Goal: Task Accomplishment & Management: Complete application form

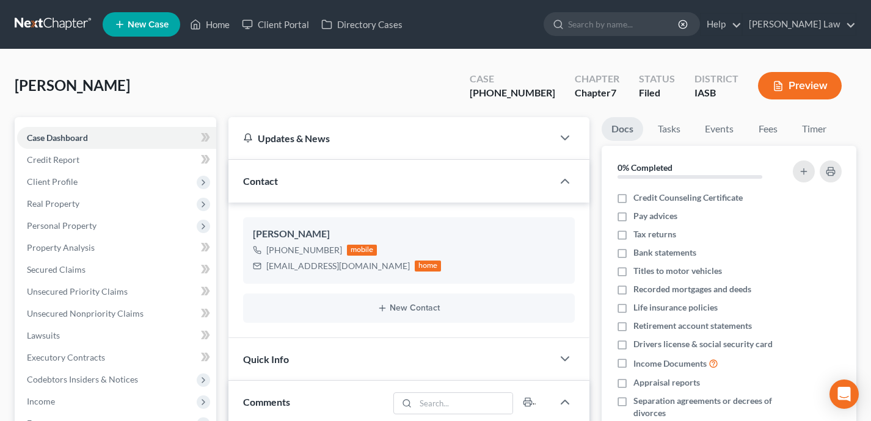
select select "0"
click at [216, 20] on link "Home" at bounding box center [210, 24] width 52 height 22
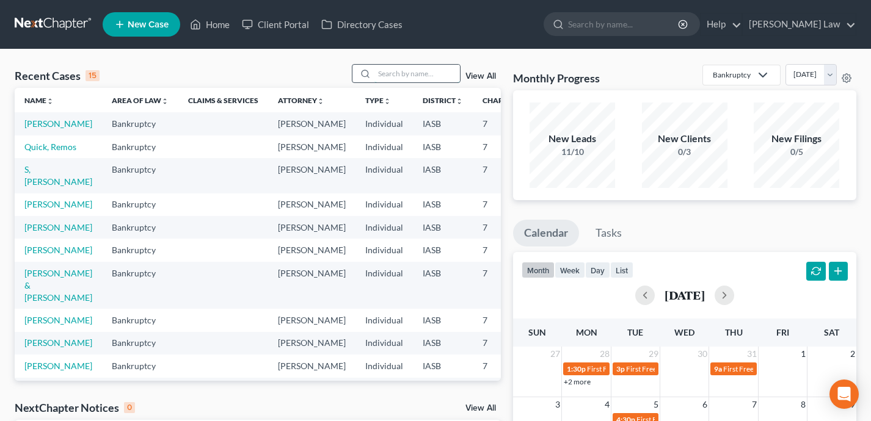
click at [405, 68] on input "search" at bounding box center [416, 74] width 85 height 18
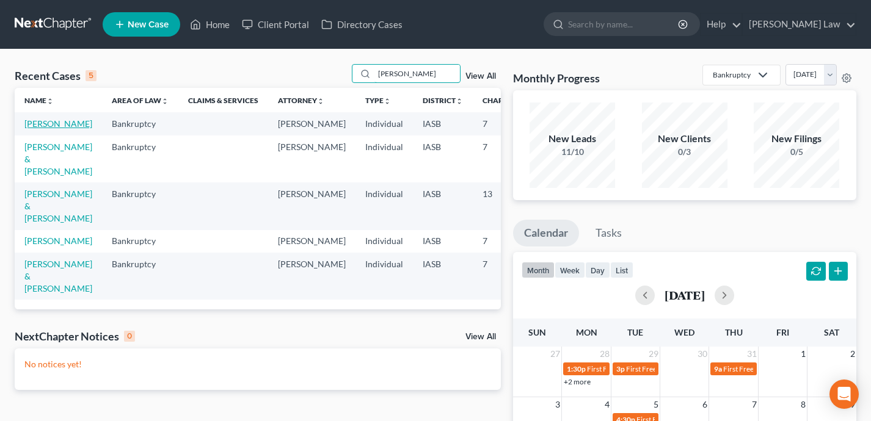
type input "[PERSON_NAME]"
click at [49, 129] on link "[PERSON_NAME]" at bounding box center [58, 123] width 68 height 10
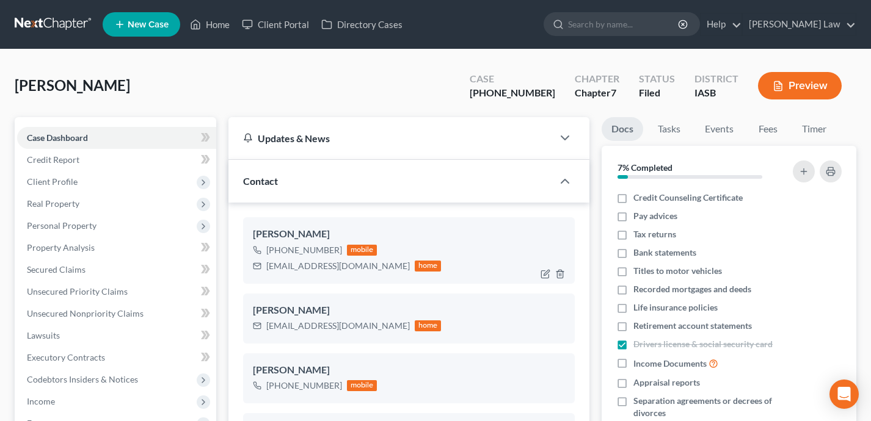
scroll to position [2690, 0]
drag, startPoint x: 394, startPoint y: 266, endPoint x: 262, endPoint y: 266, distance: 131.9
click at [262, 266] on div "[EMAIL_ADDRESS][DOMAIN_NAME] home" at bounding box center [347, 266] width 189 height 16
copy div "[EMAIL_ADDRESS][DOMAIN_NAME]"
click at [212, 26] on link "Home" at bounding box center [210, 24] width 52 height 22
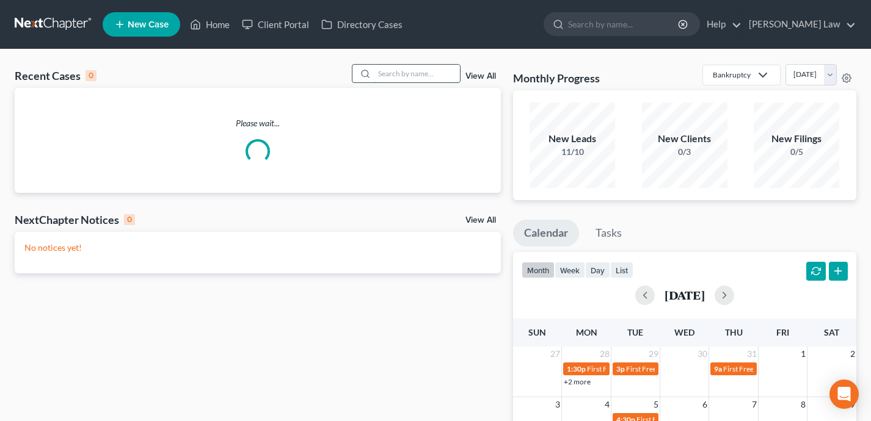
click at [422, 81] on input "search" at bounding box center [416, 74] width 85 height 18
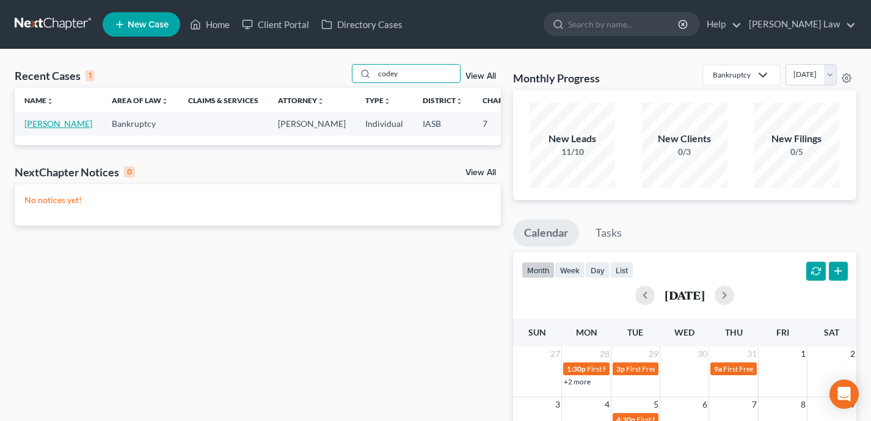
type input "codey"
click at [38, 129] on link "[PERSON_NAME]" at bounding box center [58, 123] width 68 height 10
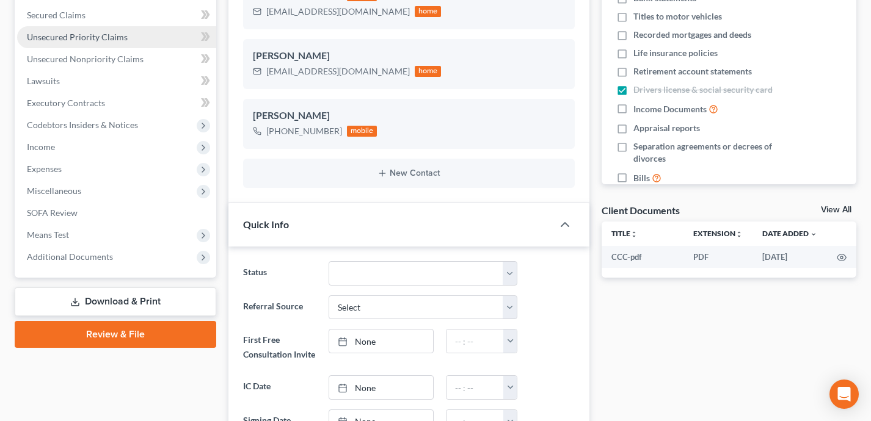
scroll to position [266, 0]
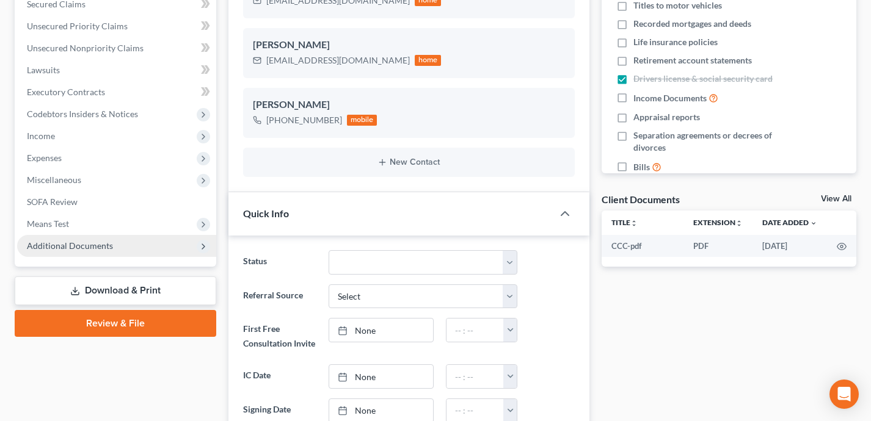
click at [120, 248] on span "Additional Documents" at bounding box center [116, 246] width 199 height 22
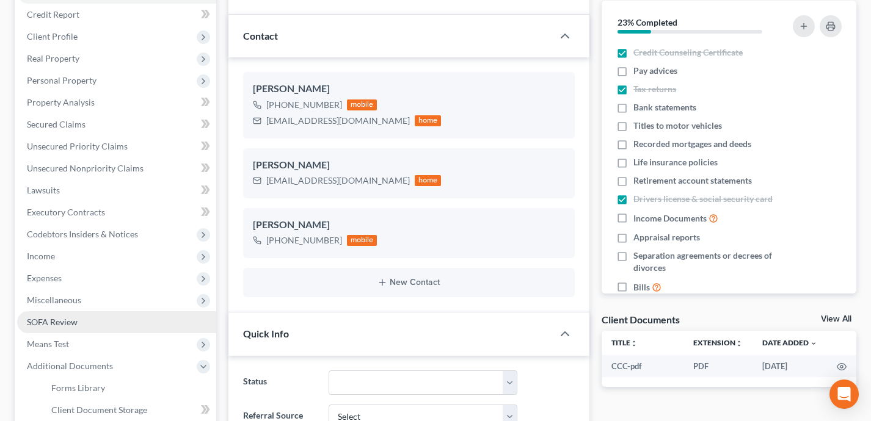
scroll to position [112, 0]
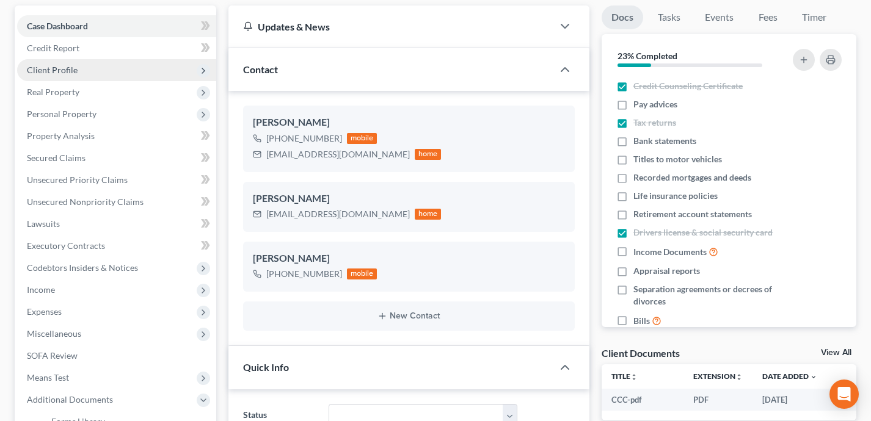
click at [111, 67] on span "Client Profile" at bounding box center [116, 70] width 199 height 22
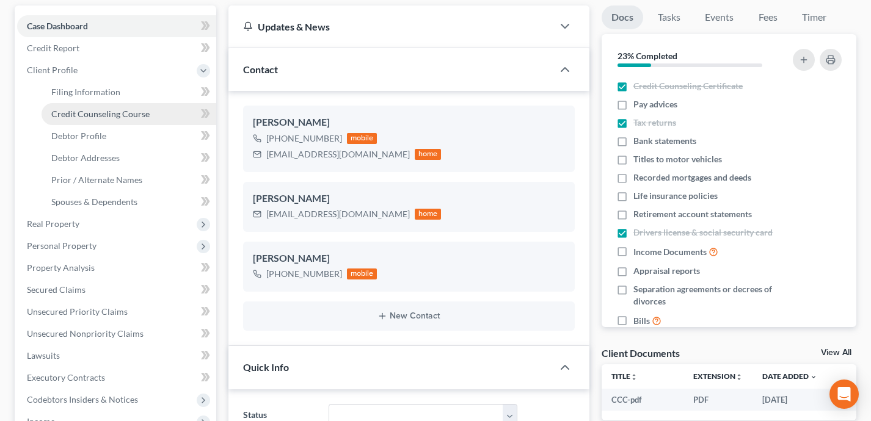
click at [118, 109] on span "Credit Counseling Course" at bounding box center [100, 114] width 98 height 10
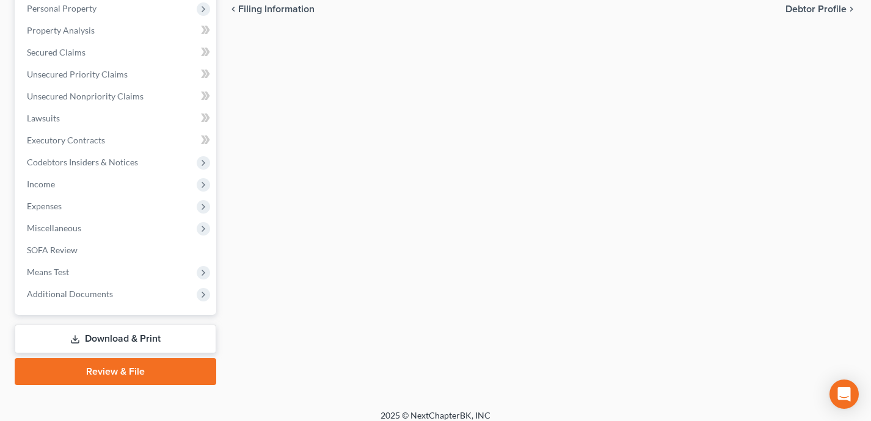
scroll to position [358, 0]
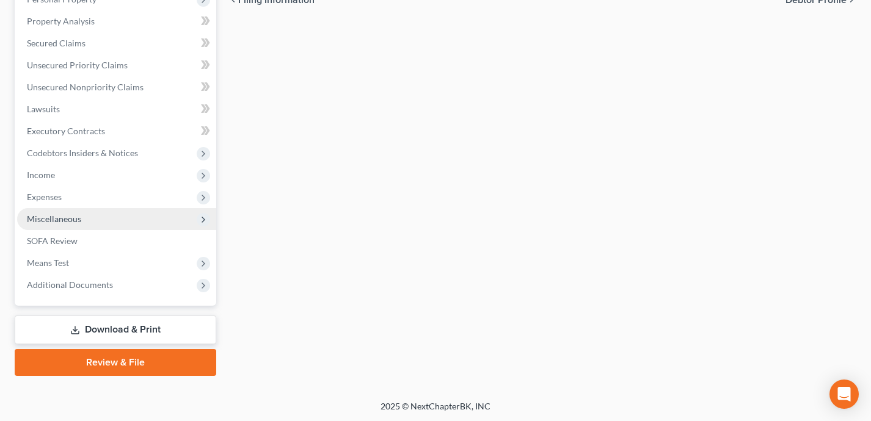
click at [135, 220] on span "Miscellaneous" at bounding box center [116, 219] width 199 height 22
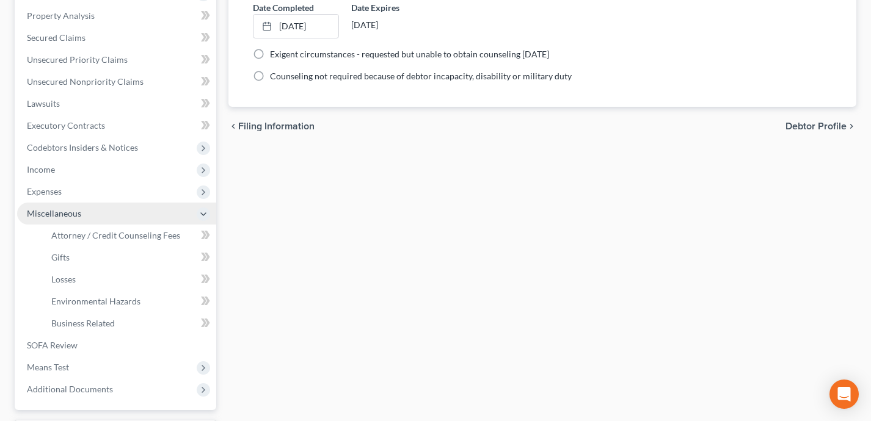
scroll to position [227, 0]
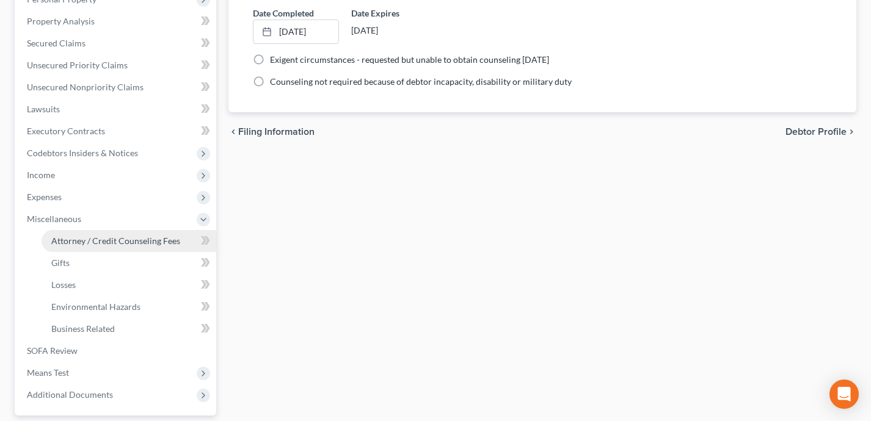
click at [136, 241] on span "Attorney / Credit Counseling Fees" at bounding box center [115, 241] width 129 height 10
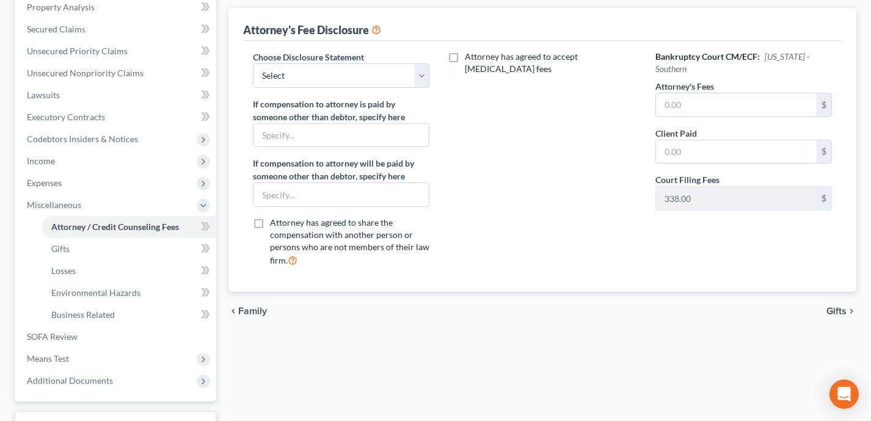
scroll to position [296, 0]
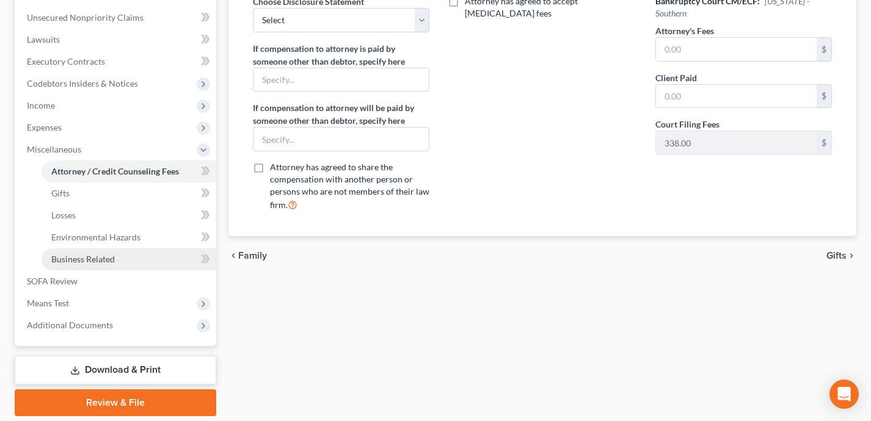
click at [155, 261] on link "Business Related" at bounding box center [129, 259] width 175 height 22
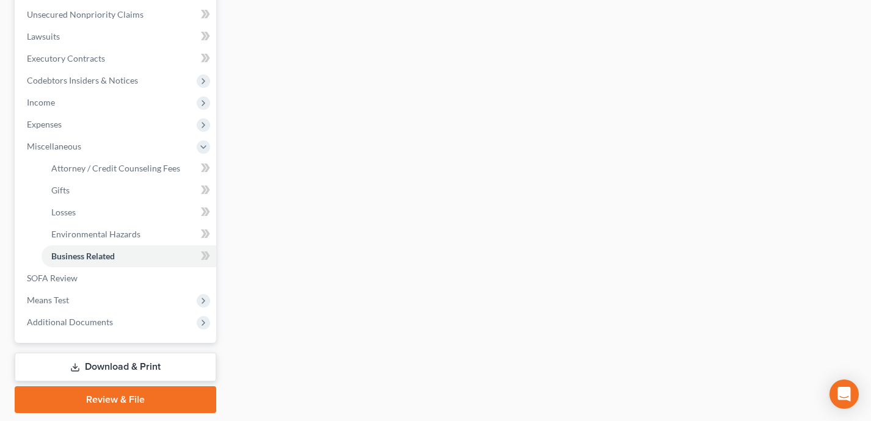
scroll to position [298, 0]
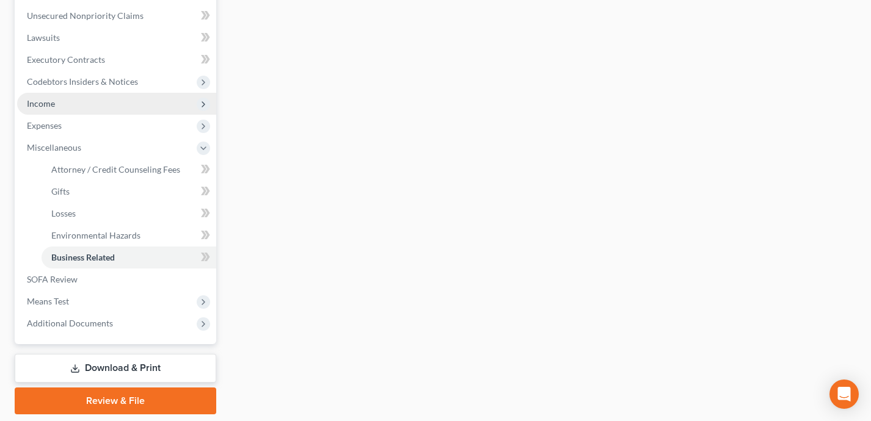
click at [100, 110] on span "Income" at bounding box center [116, 104] width 199 height 22
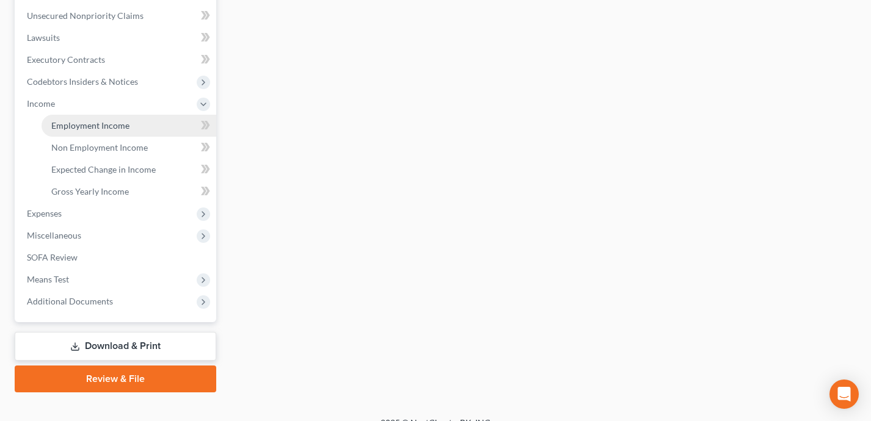
click at [106, 126] on span "Employment Income" at bounding box center [90, 125] width 78 height 10
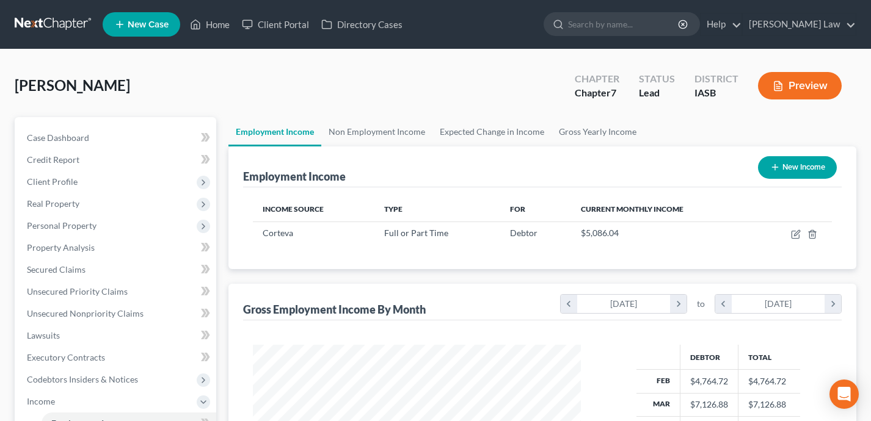
scroll to position [219, 352]
click at [791, 235] on icon "button" at bounding box center [794, 234] width 7 height 7
select select "0"
select select "16"
select select "2"
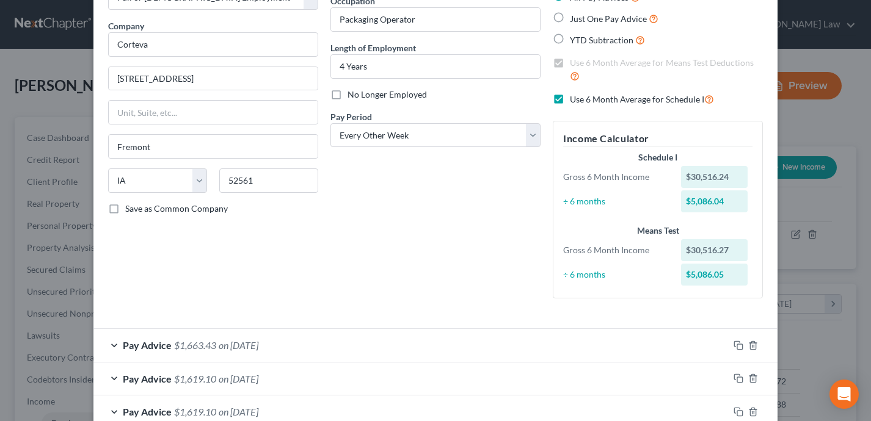
scroll to position [0, 0]
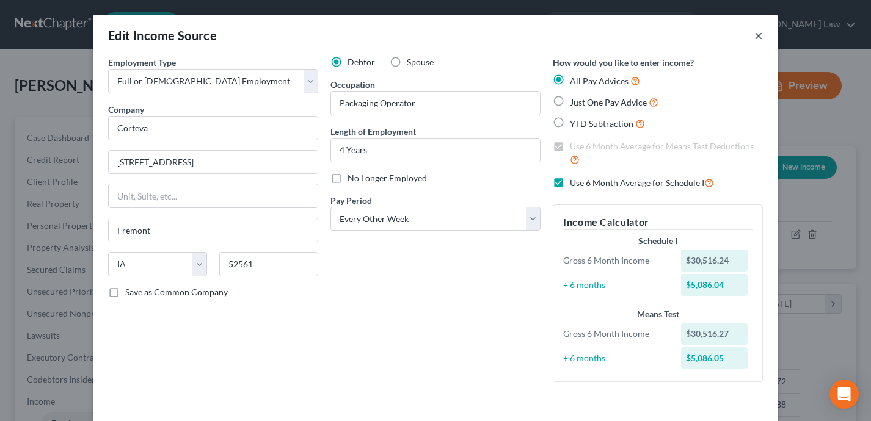
click at [759, 32] on button "×" at bounding box center [758, 35] width 9 height 15
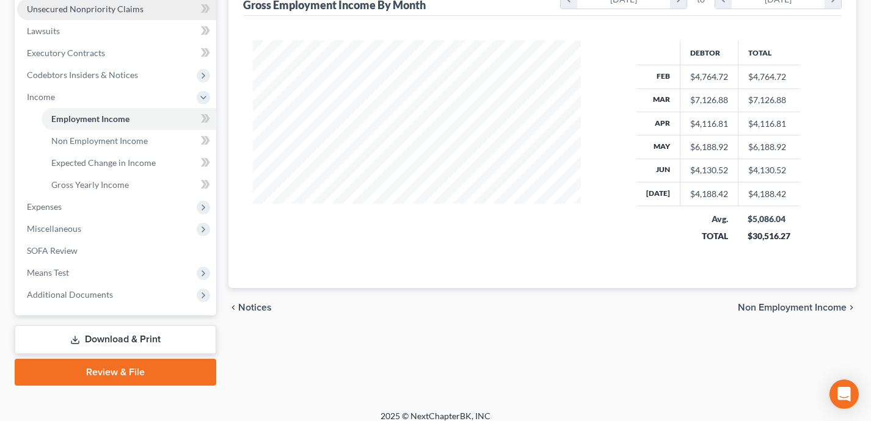
scroll to position [314, 0]
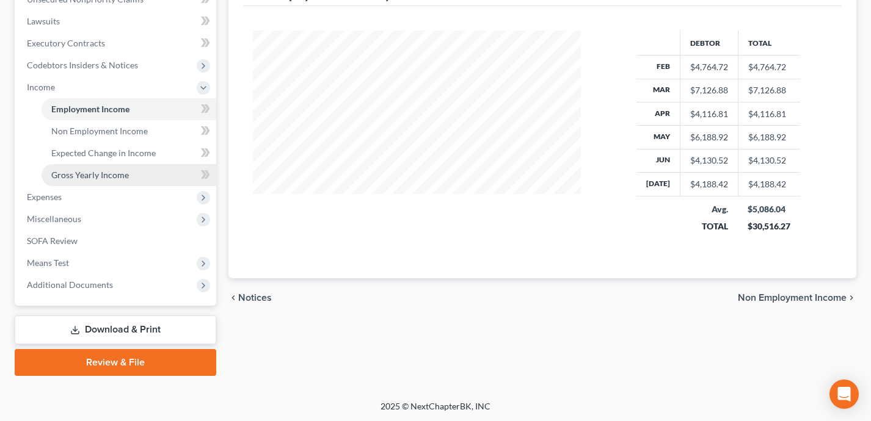
click at [131, 172] on link "Gross Yearly Income" at bounding box center [129, 175] width 175 height 22
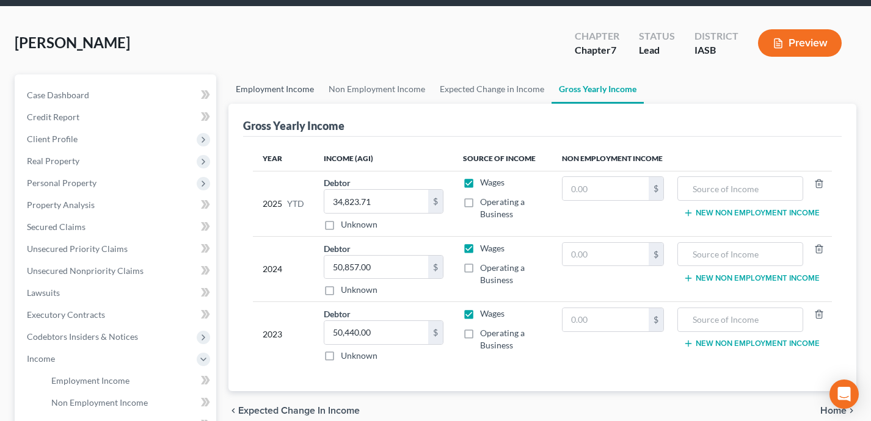
click at [287, 90] on link "Employment Income" at bounding box center [274, 88] width 93 height 29
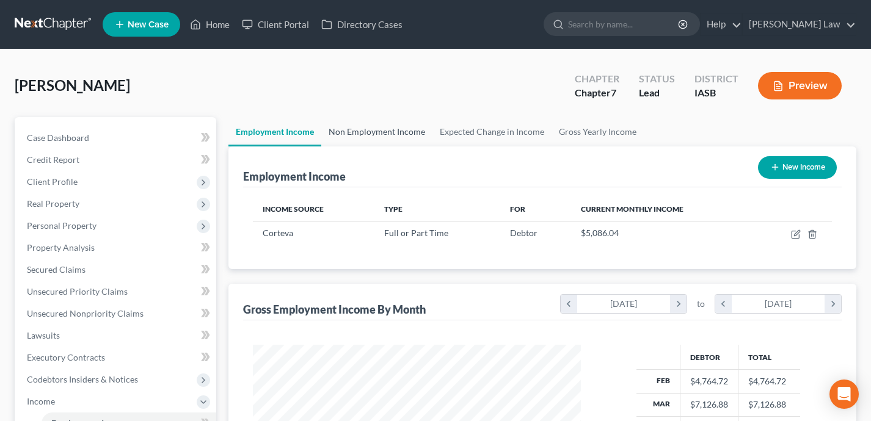
click at [377, 132] on link "Non Employment Income" at bounding box center [376, 131] width 111 height 29
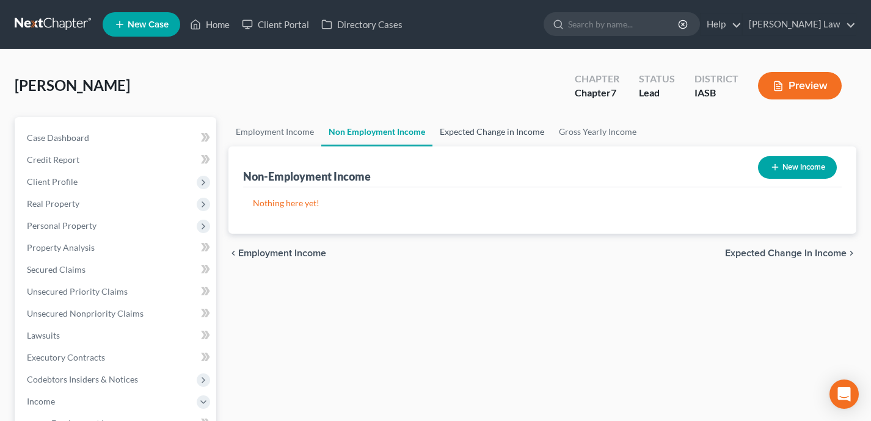
click at [494, 131] on link "Expected Change in Income" at bounding box center [491, 131] width 119 height 29
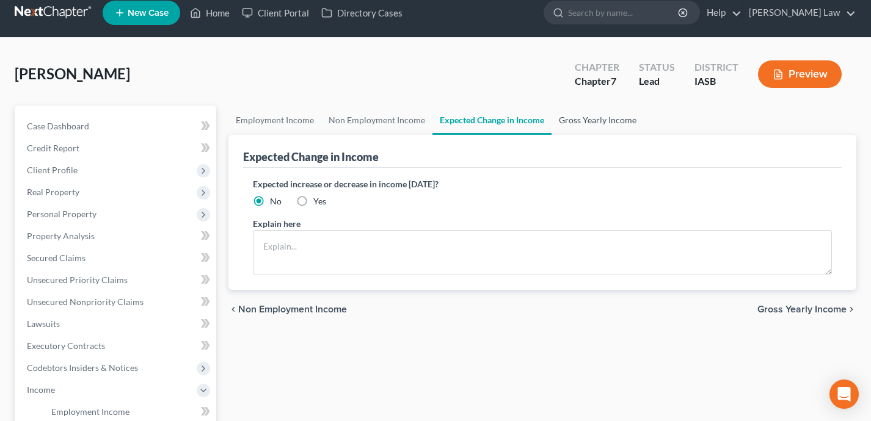
click at [611, 119] on link "Gross Yearly Income" at bounding box center [597, 120] width 92 height 29
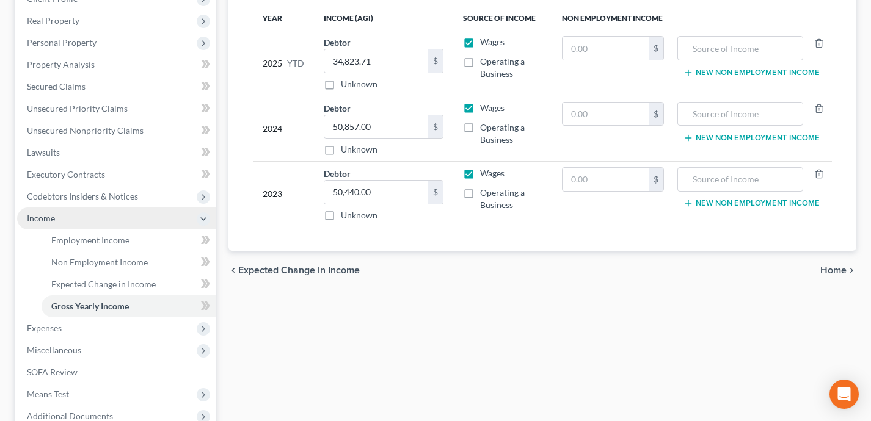
click at [133, 225] on span "Income" at bounding box center [116, 219] width 199 height 22
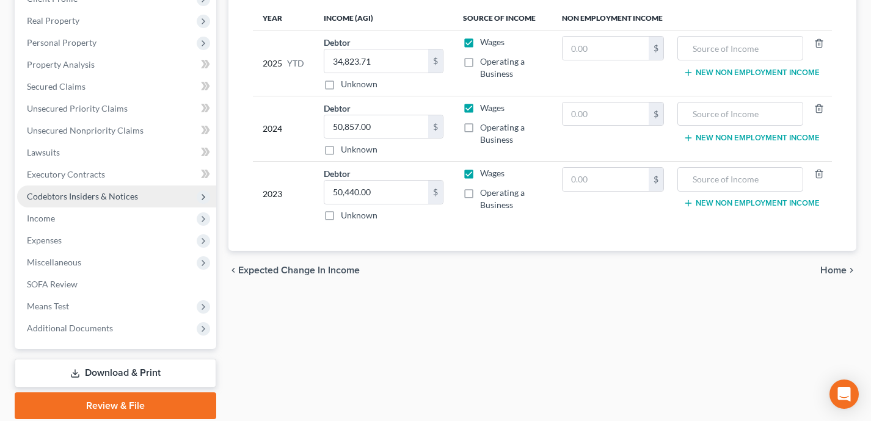
click at [151, 196] on span "Codebtors Insiders & Notices" at bounding box center [116, 197] width 199 height 22
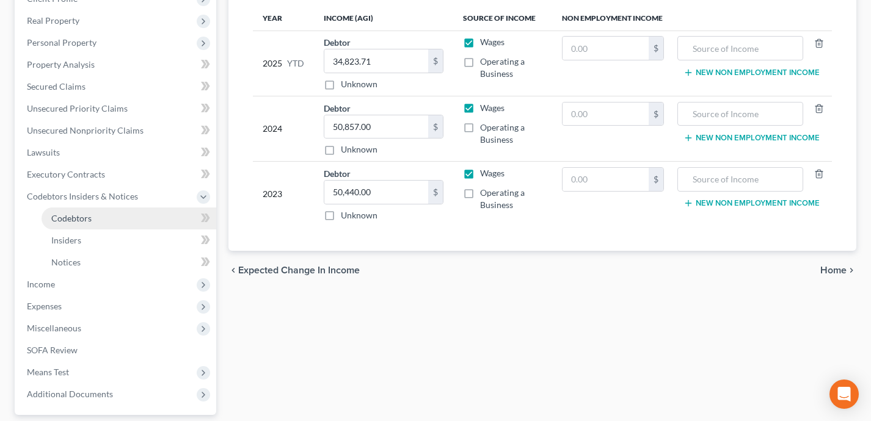
click at [151, 216] on link "Codebtors" at bounding box center [129, 219] width 175 height 22
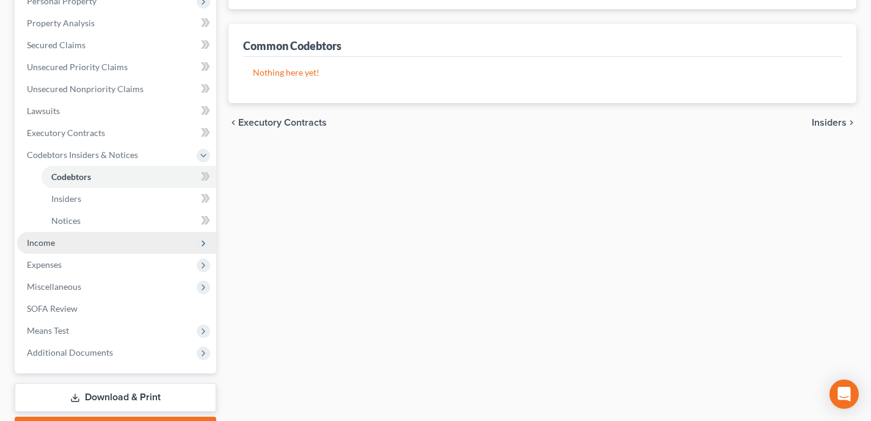
click at [124, 242] on span "Income" at bounding box center [116, 243] width 199 height 22
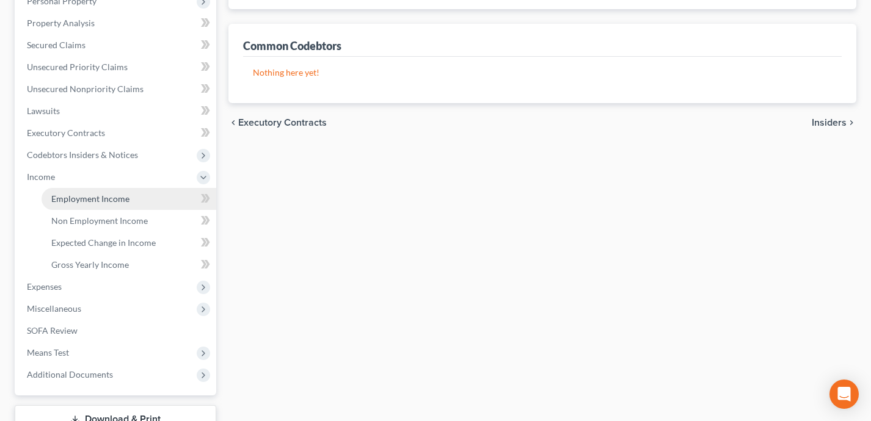
click at [111, 190] on link "Employment Income" at bounding box center [129, 199] width 175 height 22
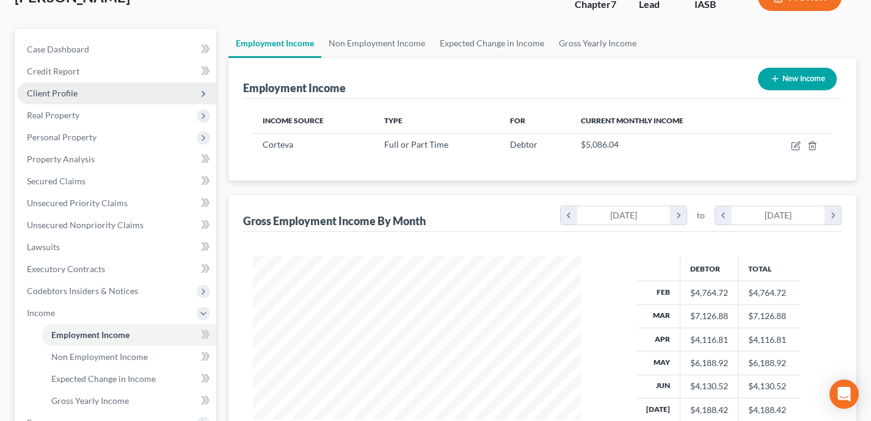
click at [121, 95] on span "Client Profile" at bounding box center [116, 93] width 199 height 22
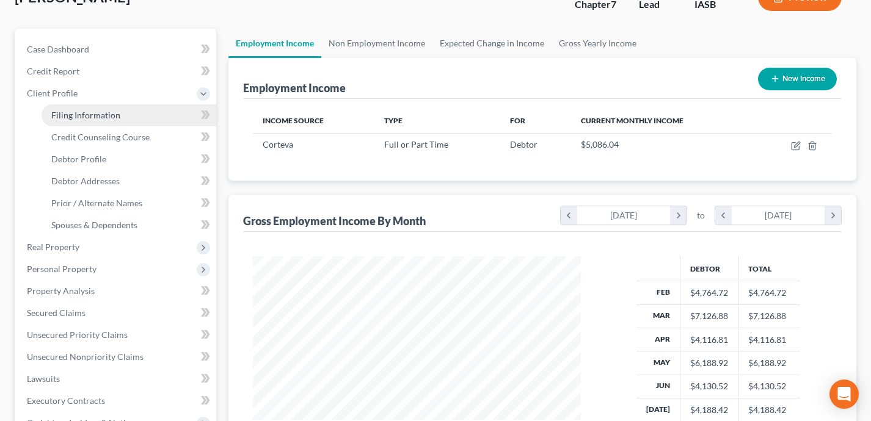
click at [121, 112] on link "Filing Information" at bounding box center [129, 115] width 175 height 22
select select "1"
select select "0"
select select "30"
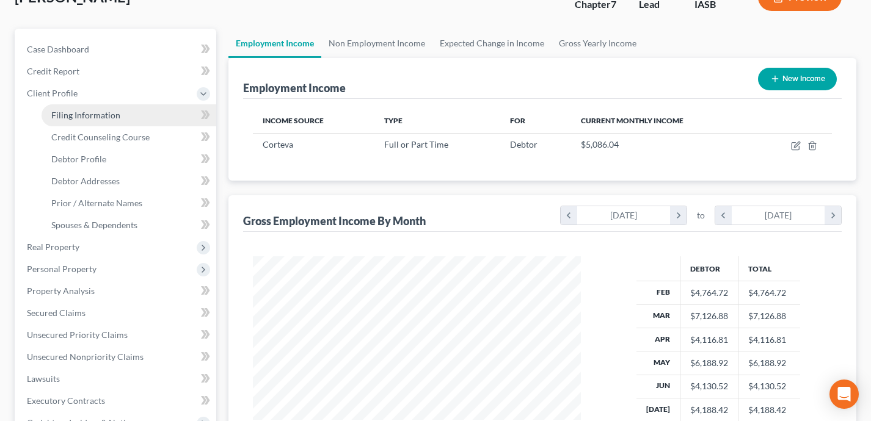
select select "0"
select select "16"
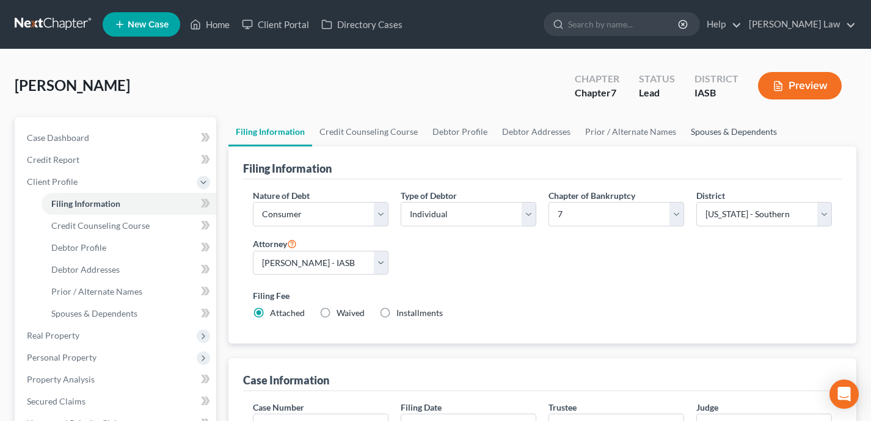
click at [728, 134] on link "Spouses & Dependents" at bounding box center [733, 131] width 101 height 29
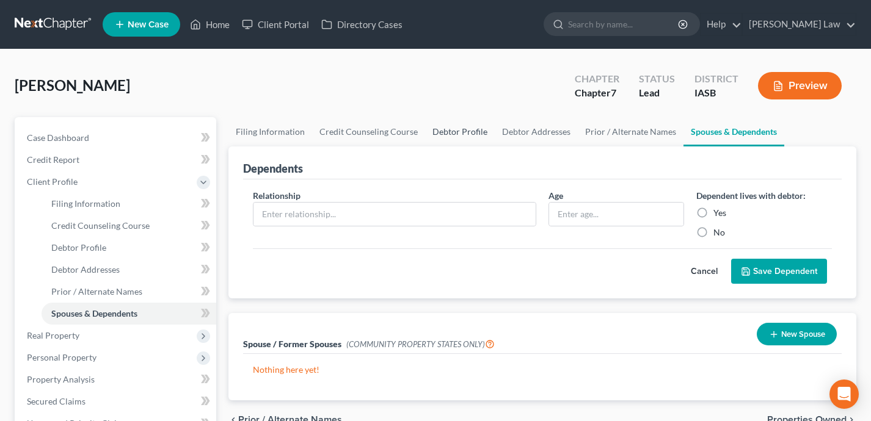
click at [452, 131] on link "Debtor Profile" at bounding box center [460, 131] width 70 height 29
select select "0"
select select "1"
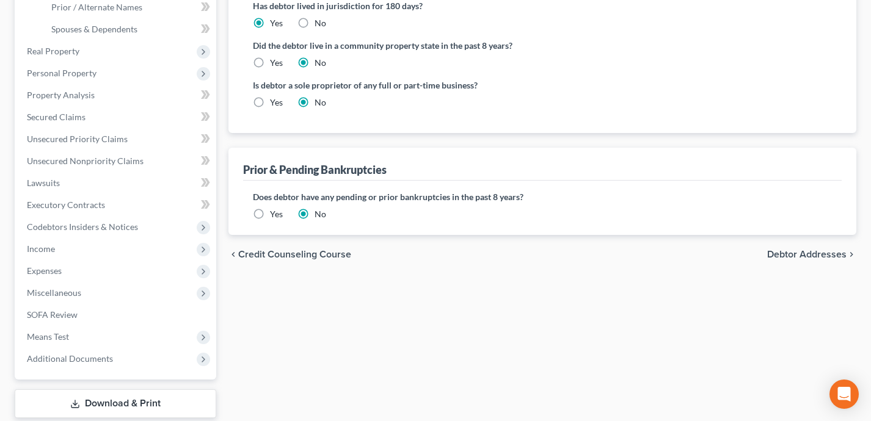
scroll to position [266, 0]
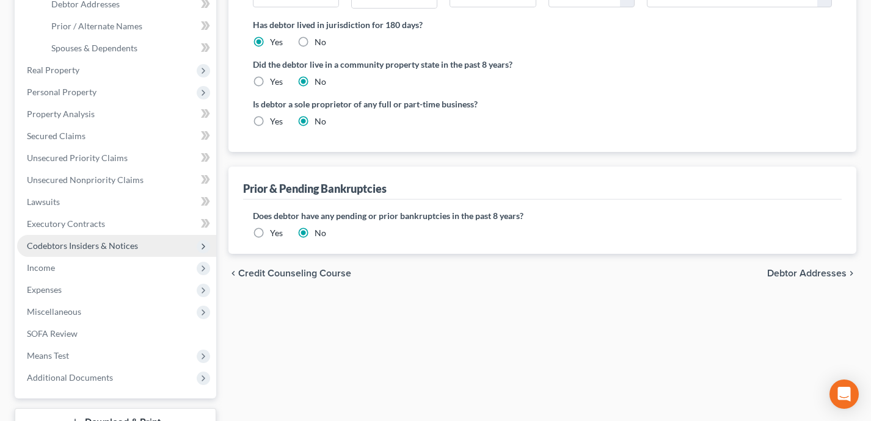
click at [143, 247] on span "Codebtors Insiders & Notices" at bounding box center [116, 246] width 199 height 22
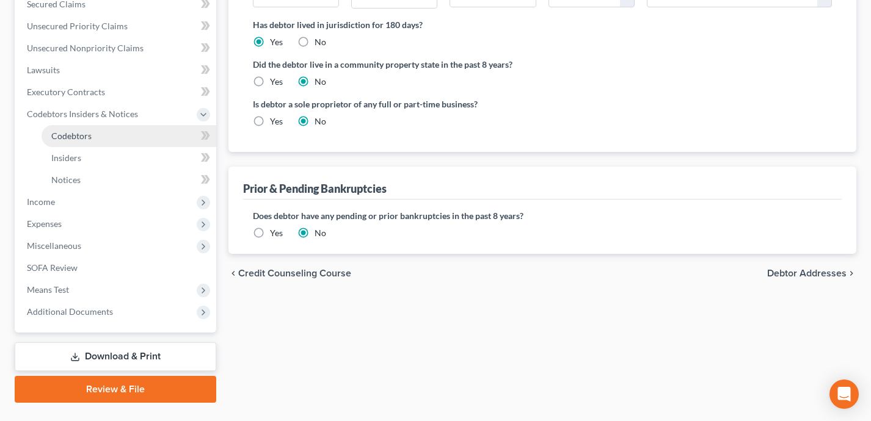
click at [123, 141] on link "Codebtors" at bounding box center [129, 136] width 175 height 22
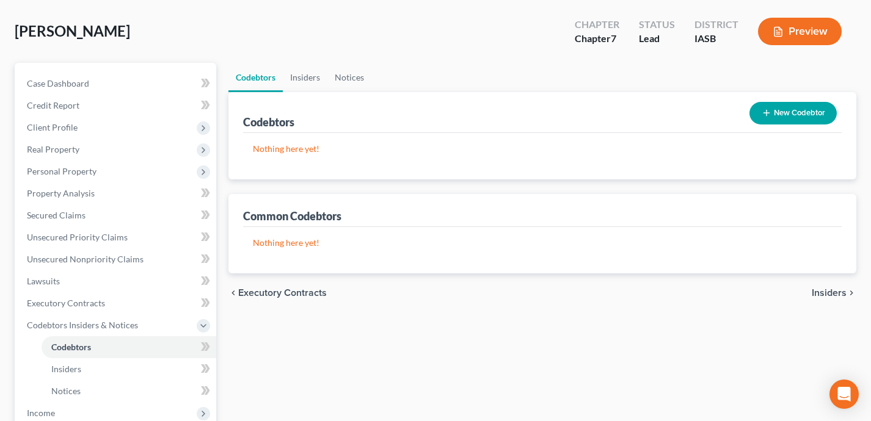
scroll to position [54, 0]
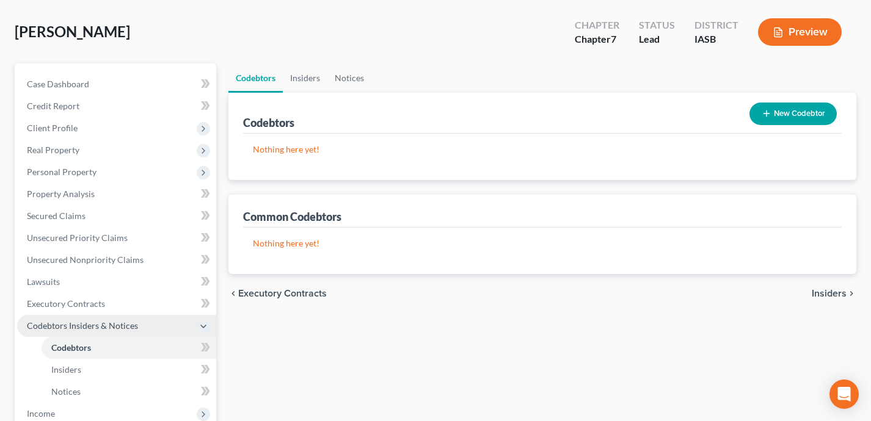
click at [170, 321] on span "Codebtors Insiders & Notices" at bounding box center [116, 326] width 199 height 22
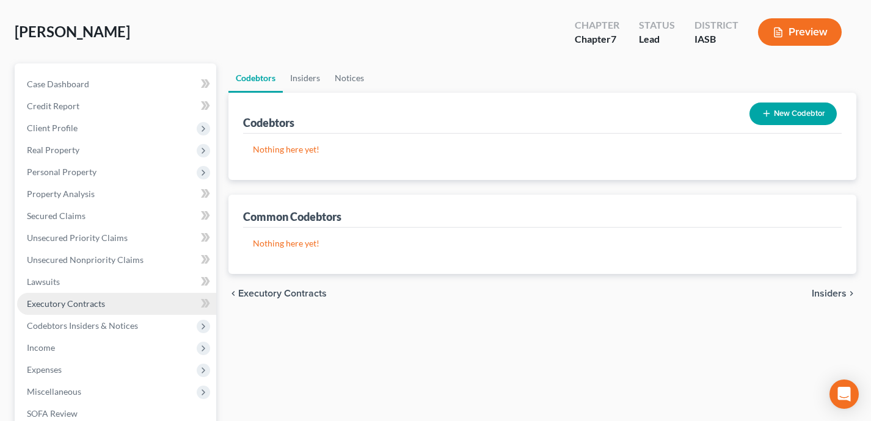
click at [161, 305] on link "Executory Contracts" at bounding box center [116, 304] width 199 height 22
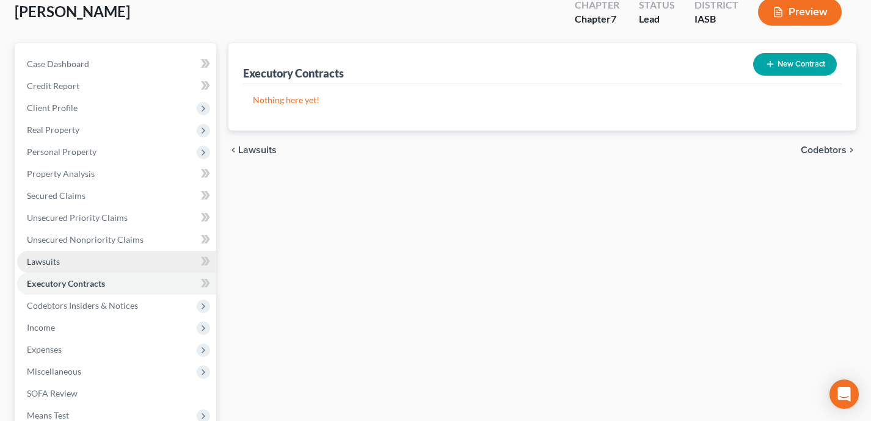
click at [129, 264] on link "Lawsuits" at bounding box center [116, 262] width 199 height 22
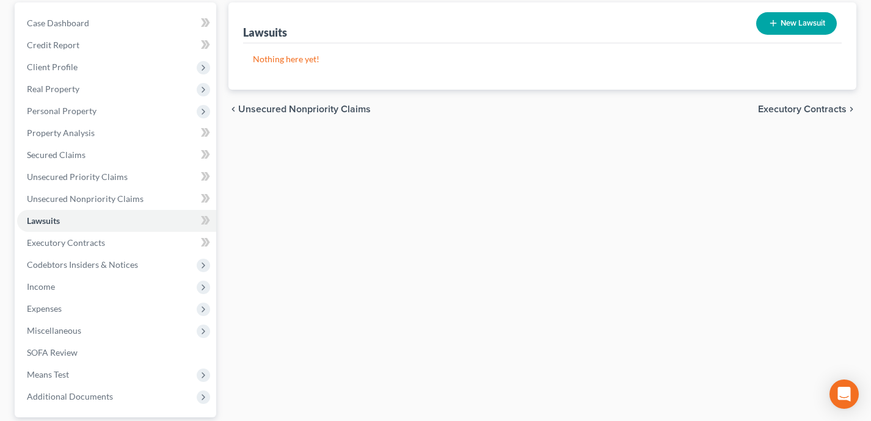
scroll to position [123, 0]
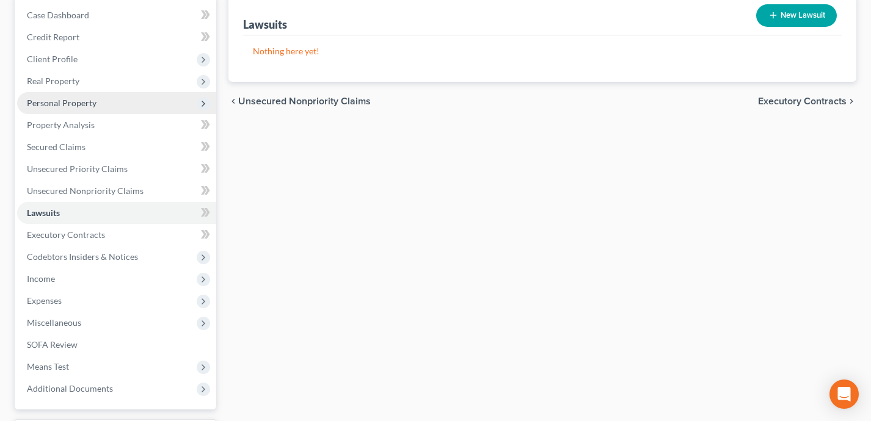
click at [128, 99] on span "Personal Property" at bounding box center [116, 103] width 199 height 22
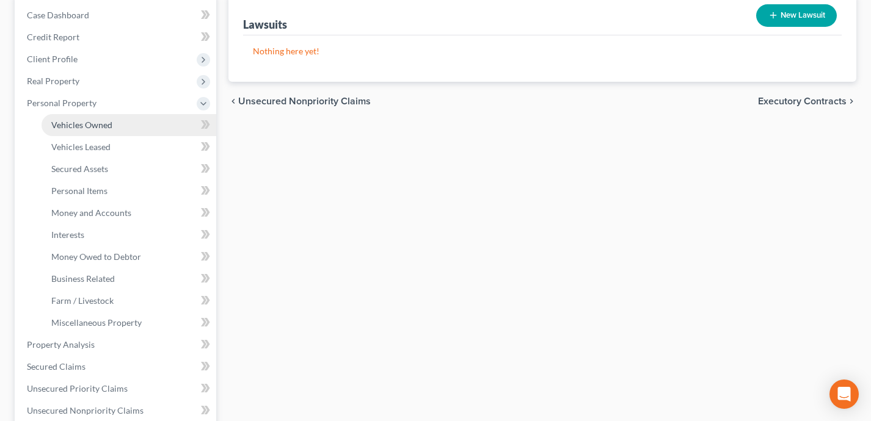
click at [128, 117] on link "Vehicles Owned" at bounding box center [129, 125] width 175 height 22
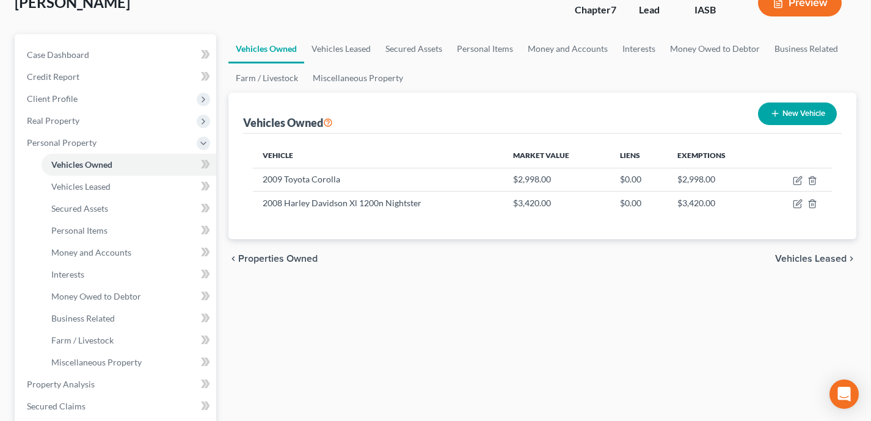
scroll to position [91, 0]
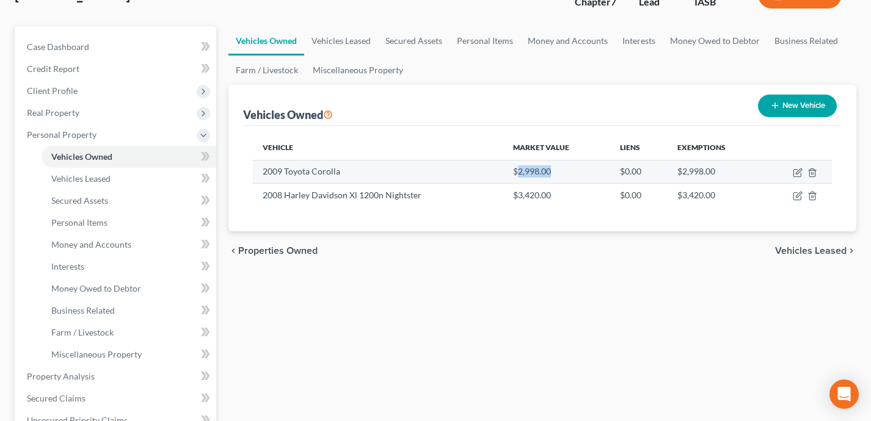
drag, startPoint x: 554, startPoint y: 172, endPoint x: 518, endPoint y: 175, distance: 36.7
click at [518, 175] on td "$2,998.00" at bounding box center [556, 171] width 107 height 23
click at [795, 173] on icon "button" at bounding box center [797, 173] width 10 height 10
select select "0"
select select "17"
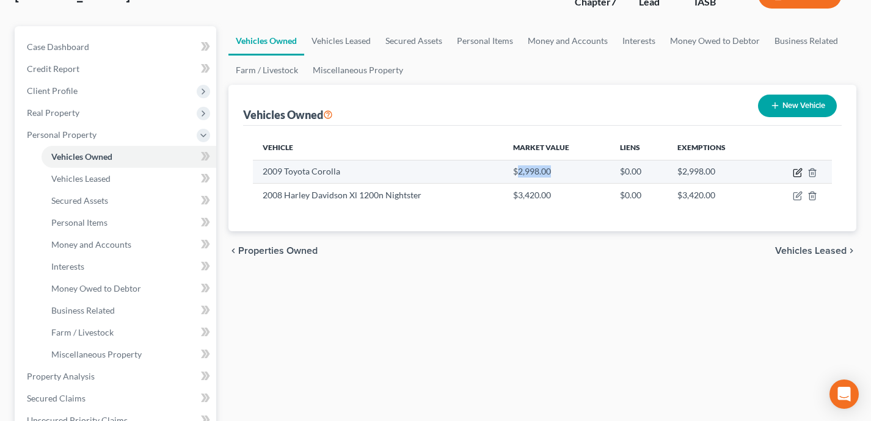
select select "4"
select select "0"
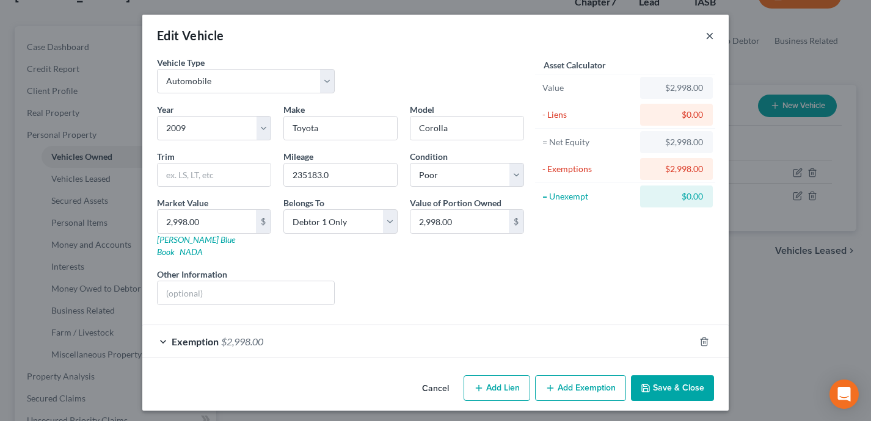
click at [709, 37] on button "×" at bounding box center [709, 35] width 9 height 15
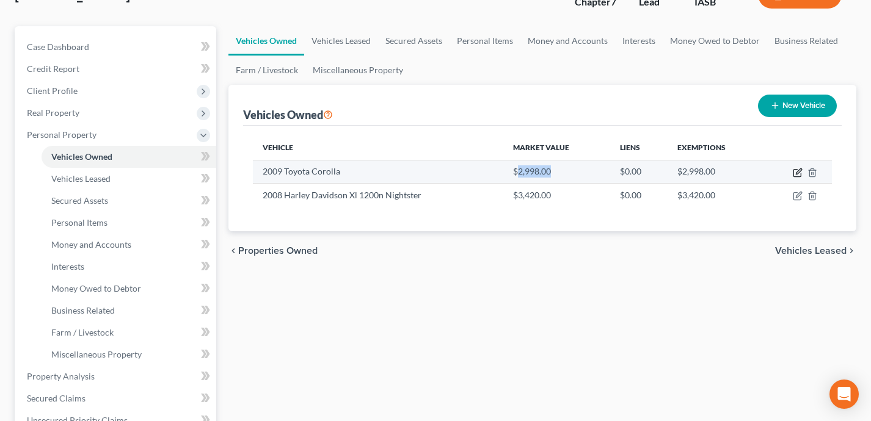
click at [796, 172] on icon "button" at bounding box center [798, 171] width 5 height 5
select select "0"
select select "17"
select select "4"
select select "0"
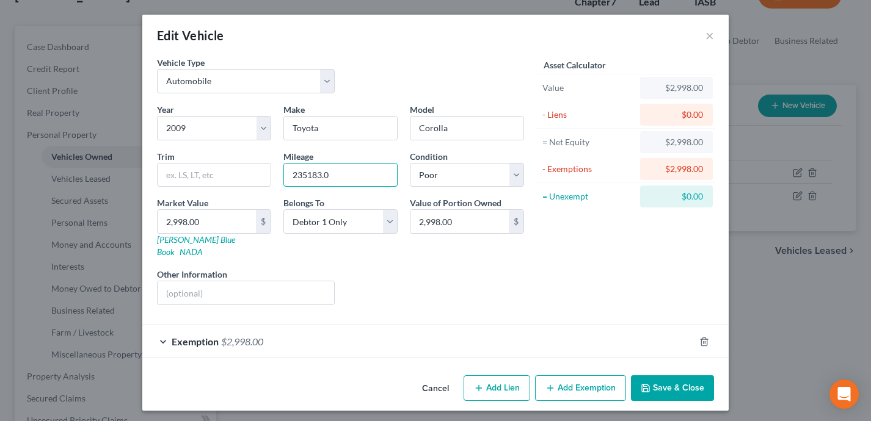
drag, startPoint x: 352, startPoint y: 177, endPoint x: 278, endPoint y: 177, distance: 74.5
click at [278, 177] on div "Mileage 235183.0" at bounding box center [340, 168] width 126 height 37
click at [300, 175] on input "235183.0" at bounding box center [340, 175] width 113 height 23
drag, startPoint x: 322, startPoint y: 176, endPoint x: 280, endPoint y: 176, distance: 42.1
click at [280, 176] on div "Mileage 235183.0" at bounding box center [340, 168] width 126 height 37
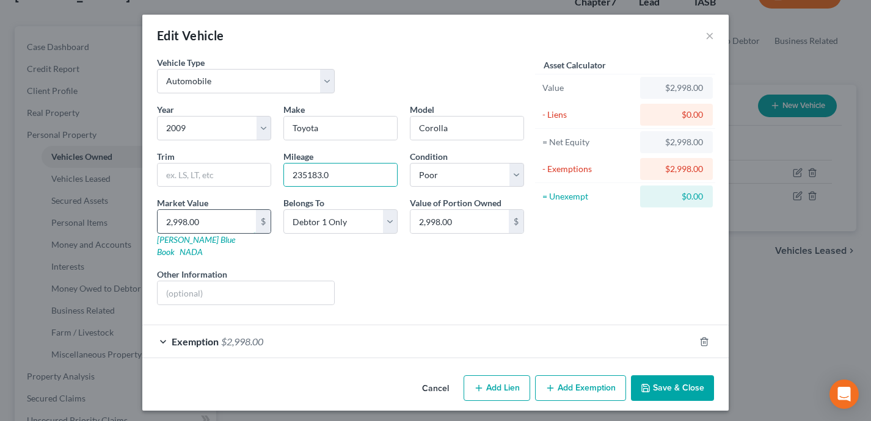
click at [224, 230] on input "2,998.00" at bounding box center [207, 221] width 98 height 23
type input "2"
type input "2.00"
type input "20"
type input "20.00"
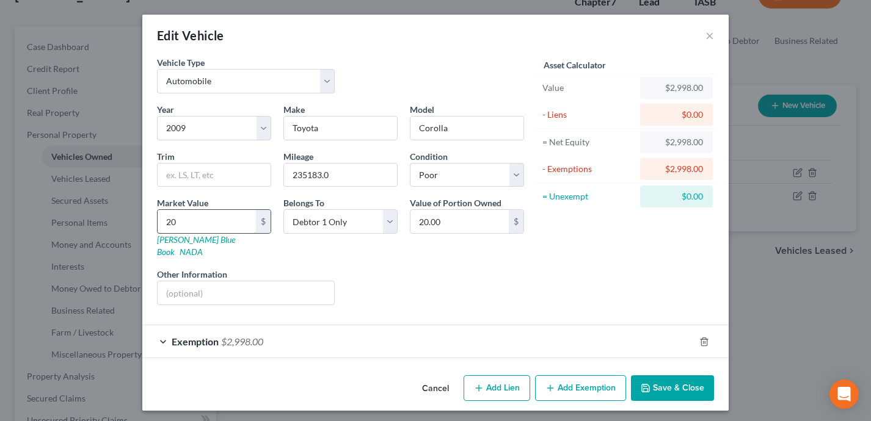
type input "200"
type input "200.00"
type input "2000"
type input "2,000.00"
click at [175, 283] on input "text" at bounding box center [246, 292] width 176 height 23
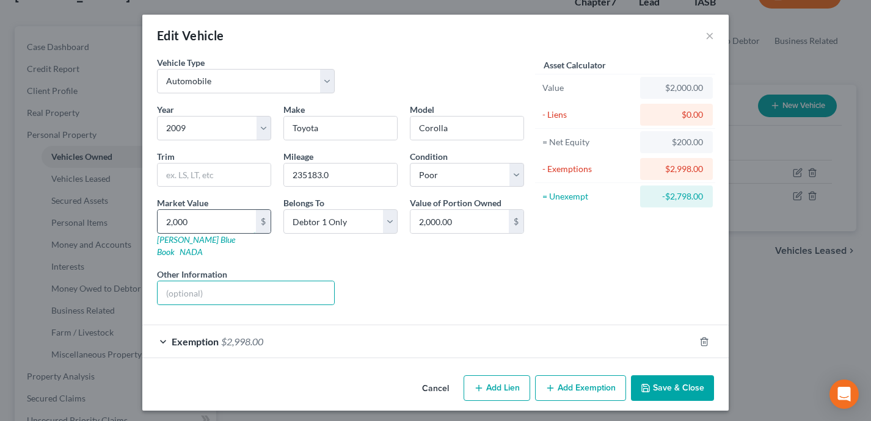
click at [197, 222] on input "2,000" at bounding box center [207, 221] width 98 height 23
type input "1"
type input "1.00"
type input "18"
type input "18.00"
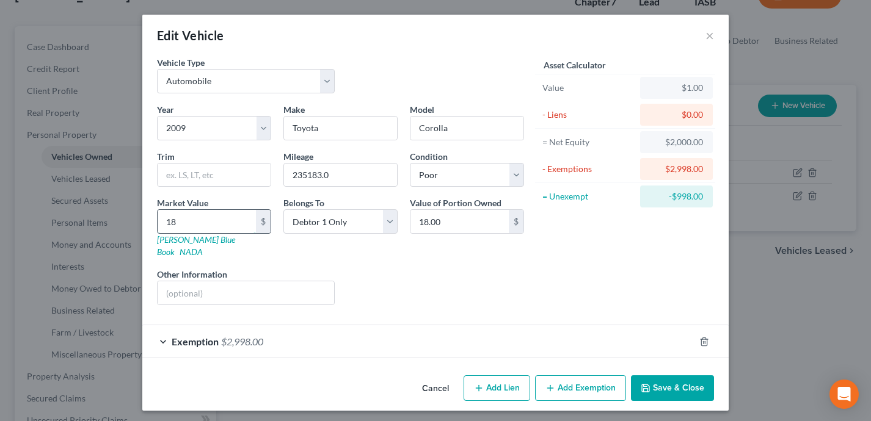
type input "180"
type input "180.00"
type input "1800"
type input "1,800.00"
type input "1,8000"
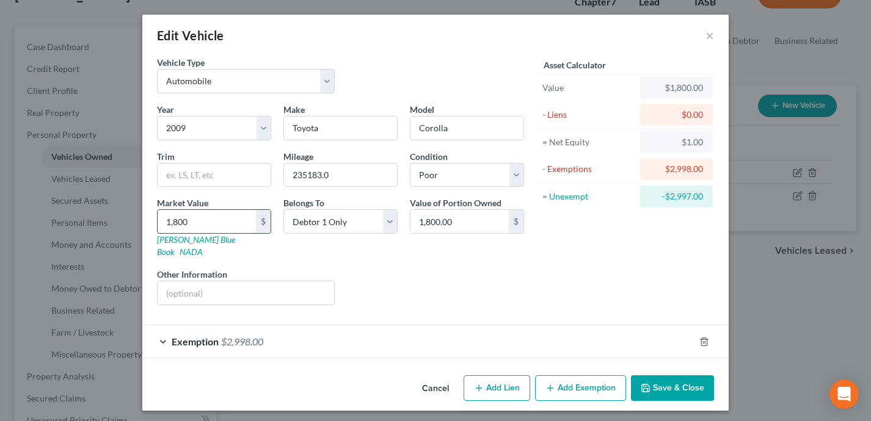
type input "18,000.00"
type input "18,00"
type input "1,800.00"
type input "1,80"
type input "180.00"
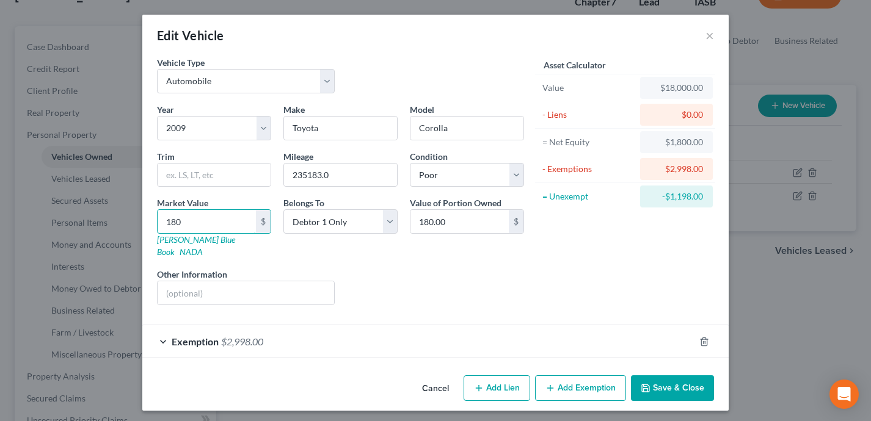
type input "18"
type input "18.00"
type input "180"
type input "180.00"
type input "1800"
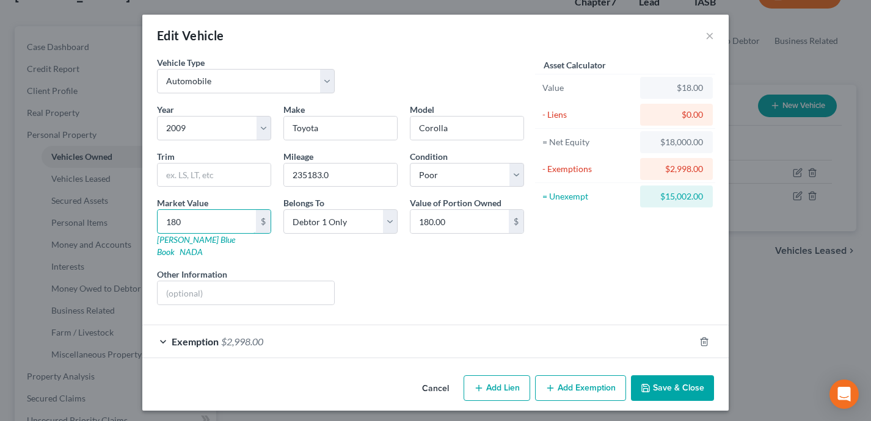
type input "1,800.00"
type input "1,800"
click at [188, 285] on input "text" at bounding box center [246, 292] width 176 height 23
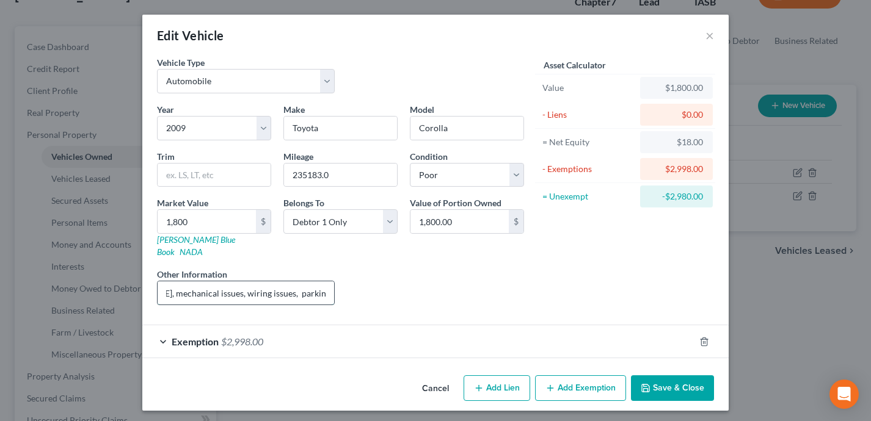
scroll to position [0, 311]
type input "Front Head damaged, quarter panel spray painted, seat damaged, [PERSON_NAME], m…"
click at [208, 220] on input "1,800" at bounding box center [207, 221] width 98 height 23
type input "1"
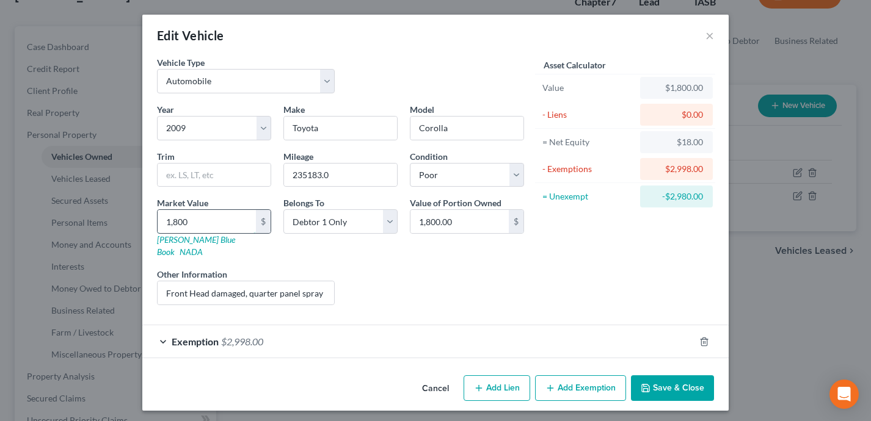
type input "1.00"
type input "15"
type input "15.00"
type input "150"
type input "150.00"
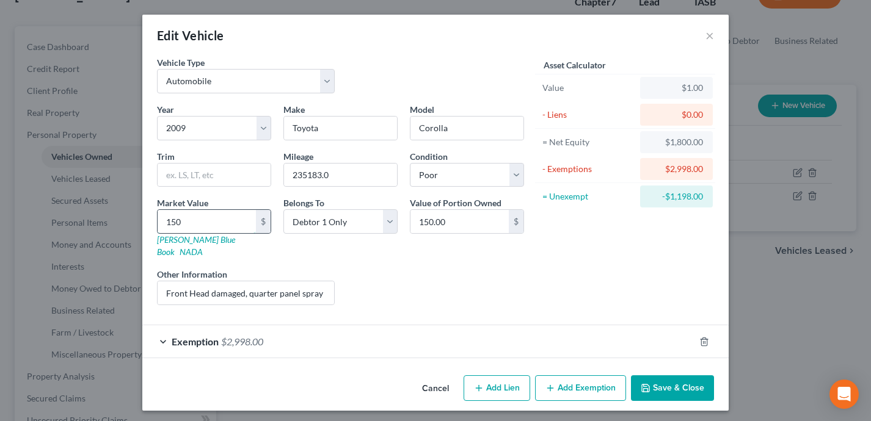
type input "1500"
type input "1,500.00"
type input "1,500"
click at [310, 281] on input "Front Head damaged, quarter panel spray painted, seat damaged, [PERSON_NAME], m…" at bounding box center [246, 292] width 176 height 23
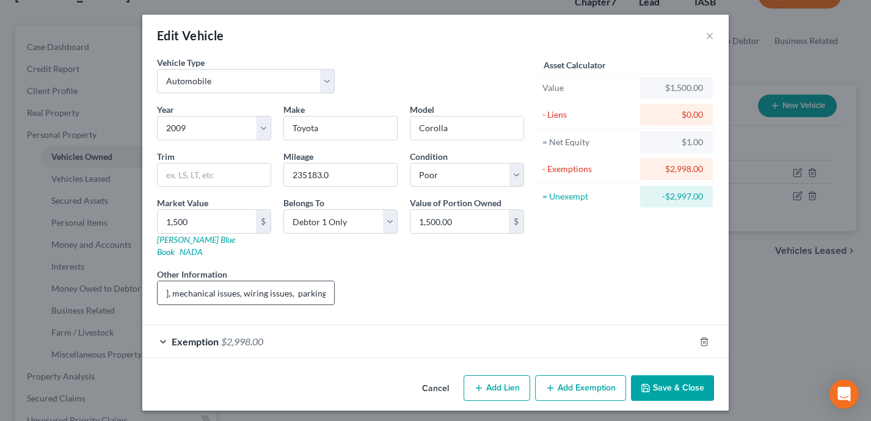
click at [324, 281] on input "Front Head damaged, quarter panel spray painted, seat damaged, [PERSON_NAME], m…" at bounding box center [246, 292] width 176 height 23
type input "Front Head damaged, quarter panel spray painted, seat damaged, [PERSON_NAME], m…"
click at [462, 329] on div "Exemption $2,998.00" at bounding box center [418, 341] width 552 height 32
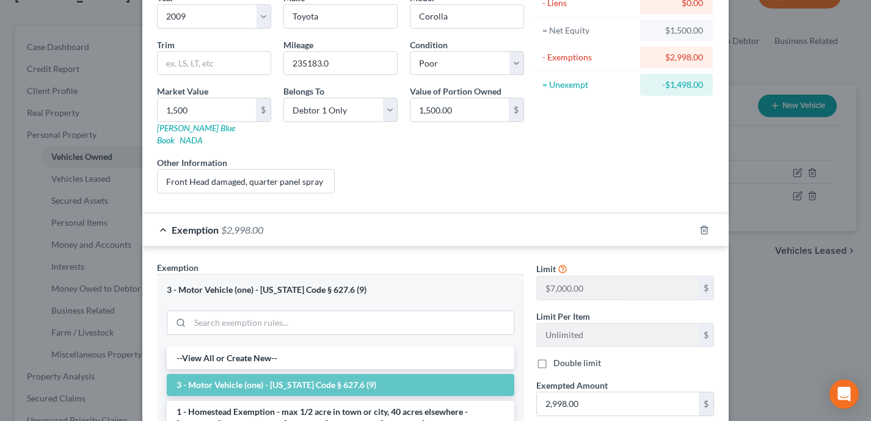
scroll to position [151, 0]
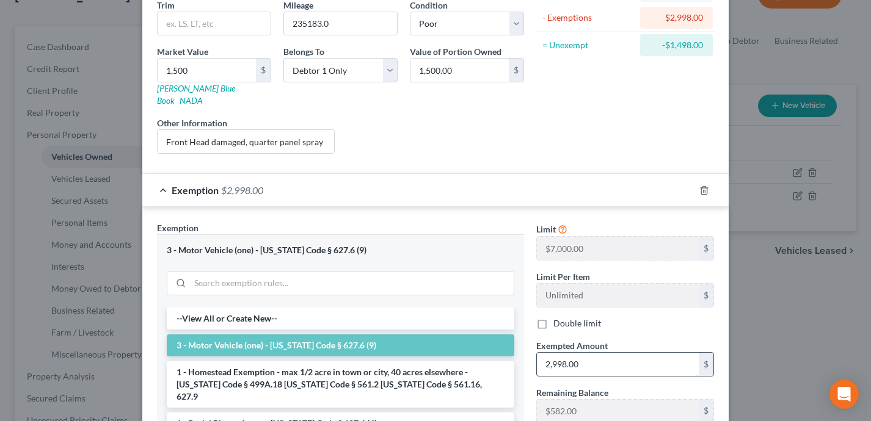
click at [599, 353] on input "2,998.00" at bounding box center [618, 364] width 162 height 23
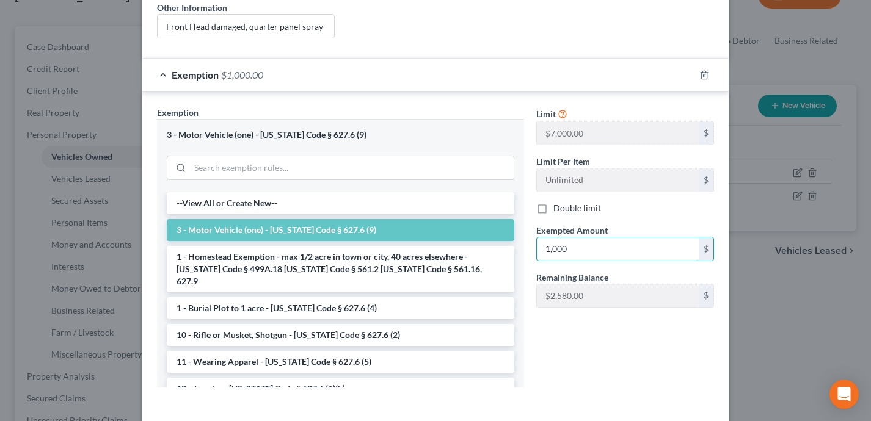
type input "1,000"
click at [360, 222] on li "3 - Motor Vehicle (one) - [US_STATE] Code § 627.6 (9)" at bounding box center [340, 230] width 347 height 22
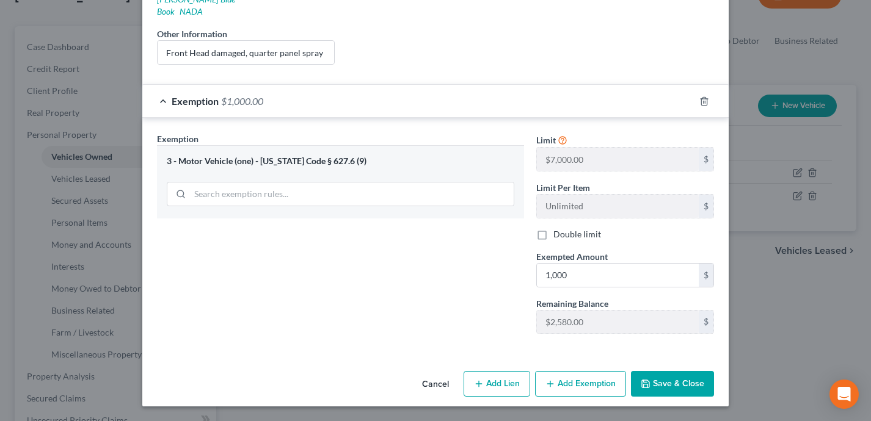
scroll to position [228, 0]
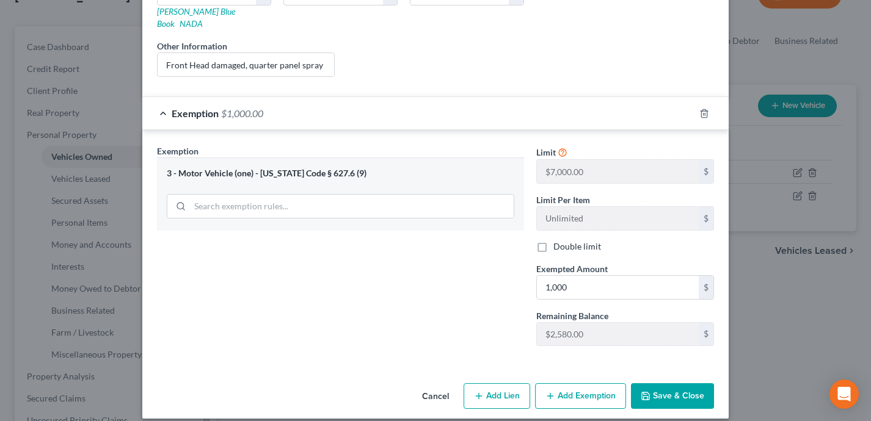
click at [421, 169] on div "3 - Motor Vehicle (one) - [US_STATE] Code § 627.6 (9)" at bounding box center [340, 194] width 367 height 73
click at [580, 277] on input "1,000" at bounding box center [618, 287] width 162 height 23
click at [705, 109] on icon "button" at bounding box center [704, 114] width 10 height 10
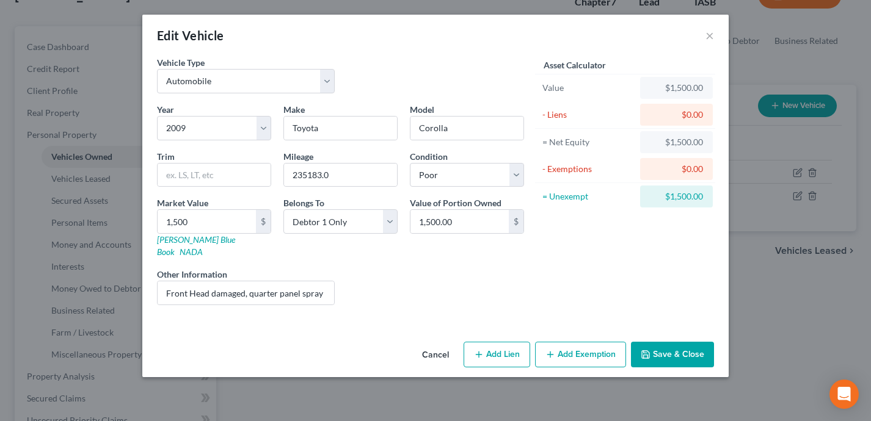
scroll to position [0, 0]
click at [582, 354] on button "Add Exemption" at bounding box center [580, 355] width 91 height 26
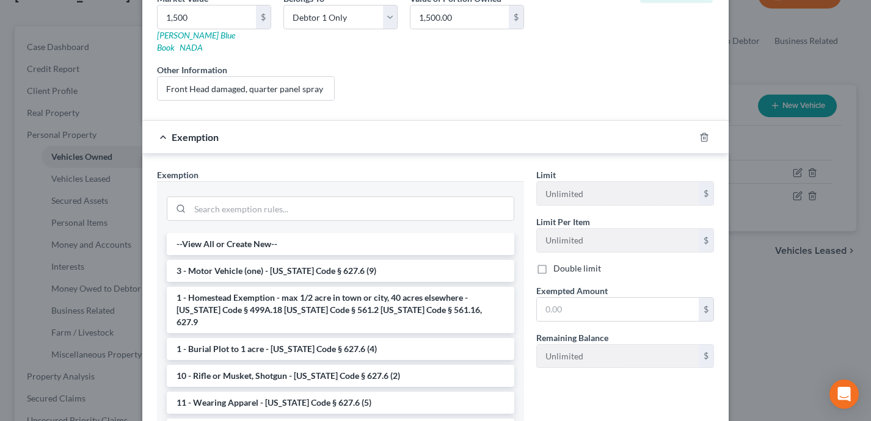
scroll to position [208, 0]
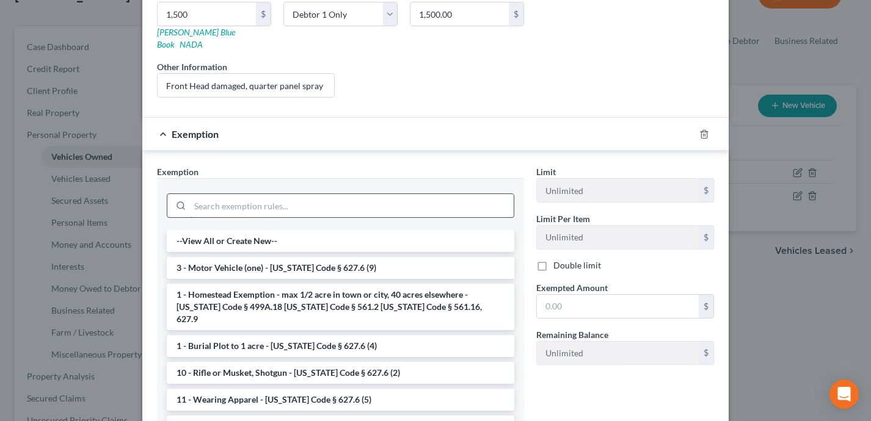
click at [278, 194] on input "search" at bounding box center [352, 205] width 324 height 23
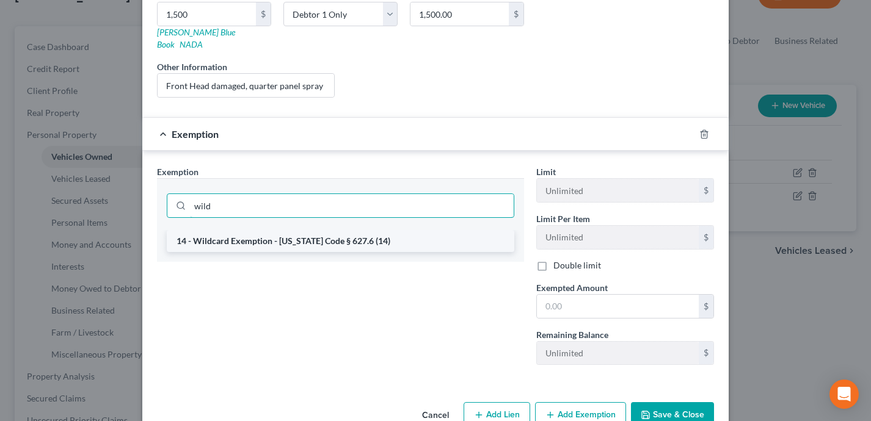
type input "wild"
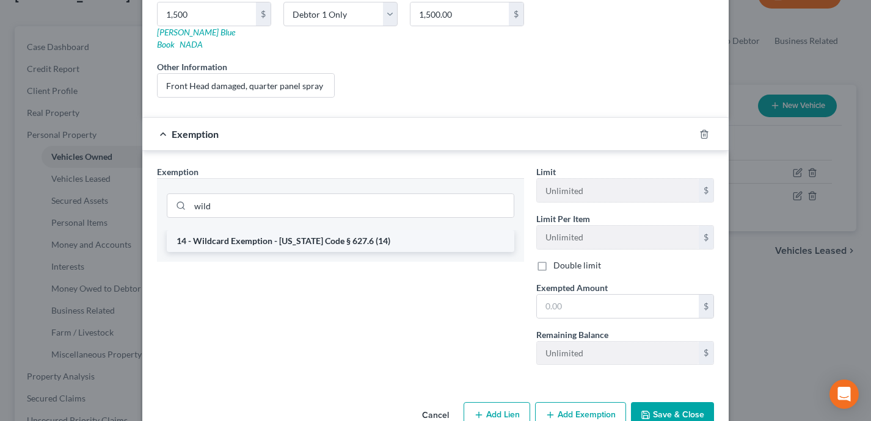
click at [265, 236] on li "14 - Wildcard Exemption - [US_STATE] Code § 627.6 (14)" at bounding box center [340, 241] width 347 height 22
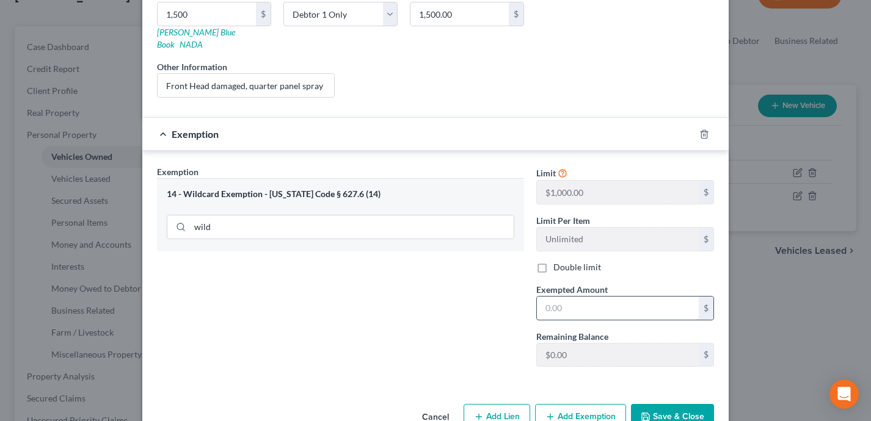
click at [568, 297] on input "text" at bounding box center [618, 308] width 162 height 23
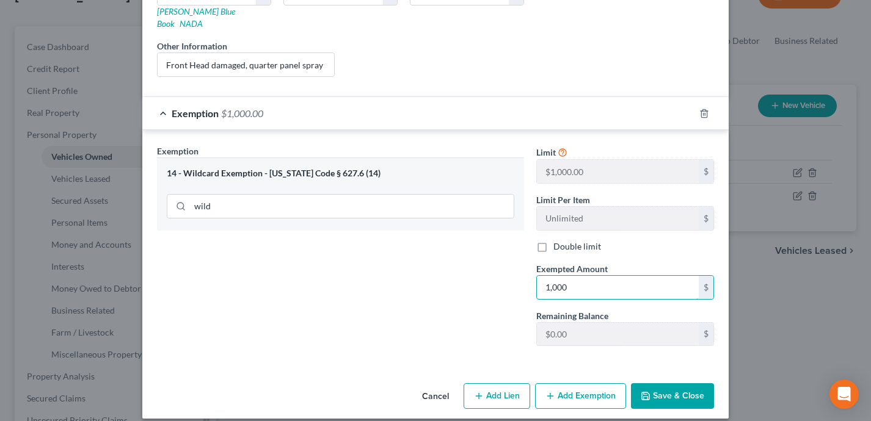
type input "1,000"
click at [672, 386] on button "Save & Close" at bounding box center [672, 396] width 83 height 26
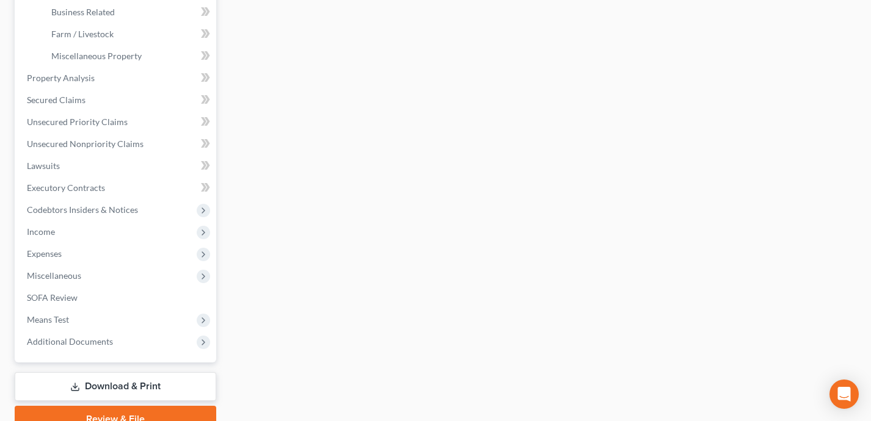
scroll to position [446, 0]
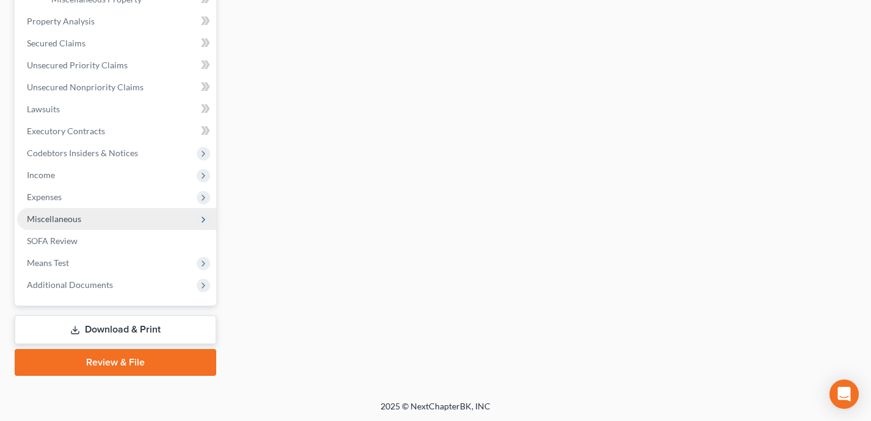
click at [129, 216] on span "Miscellaneous" at bounding box center [116, 219] width 199 height 22
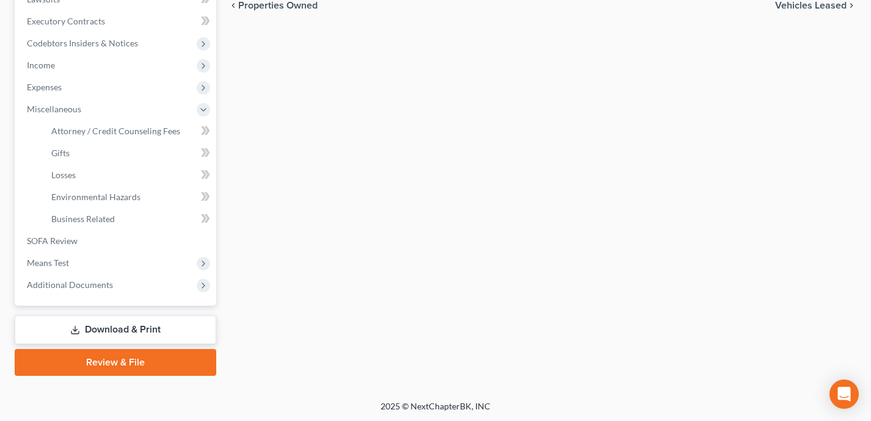
scroll to position [275, 0]
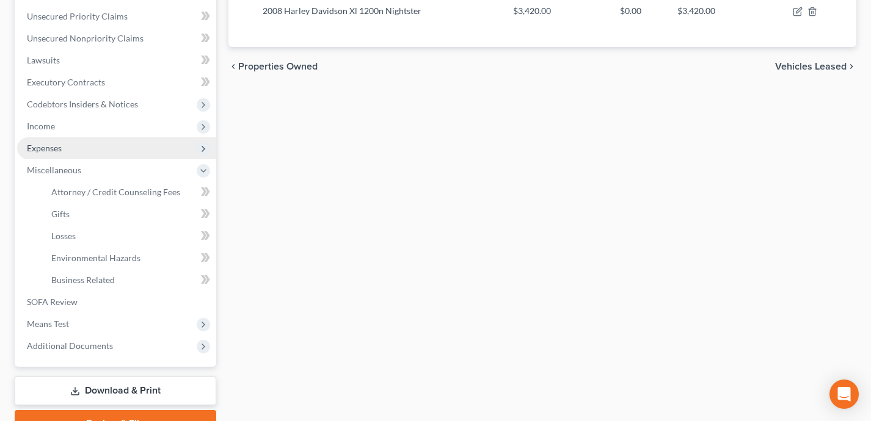
click at [106, 147] on span "Expenses" at bounding box center [116, 148] width 199 height 22
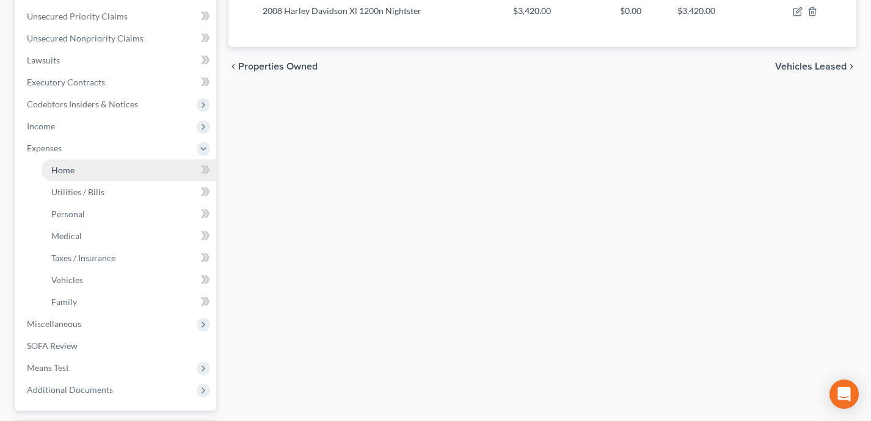
click at [106, 168] on link "Home" at bounding box center [129, 170] width 175 height 22
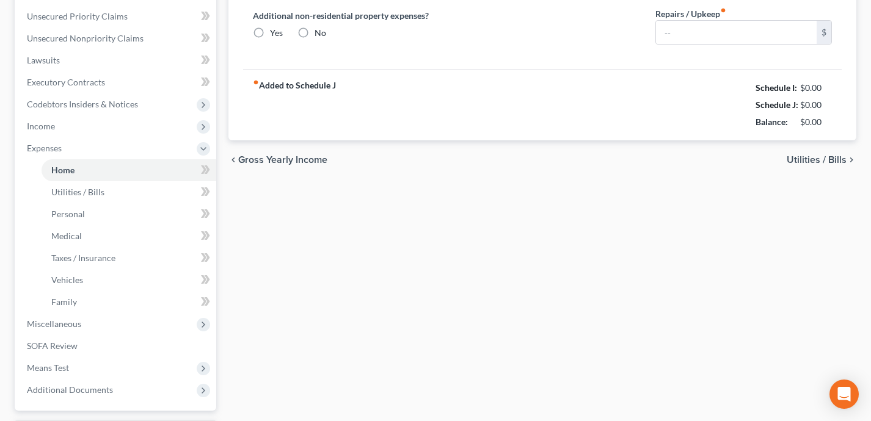
type input "720.78"
type input "0.00"
radio input "true"
type input "0.00"
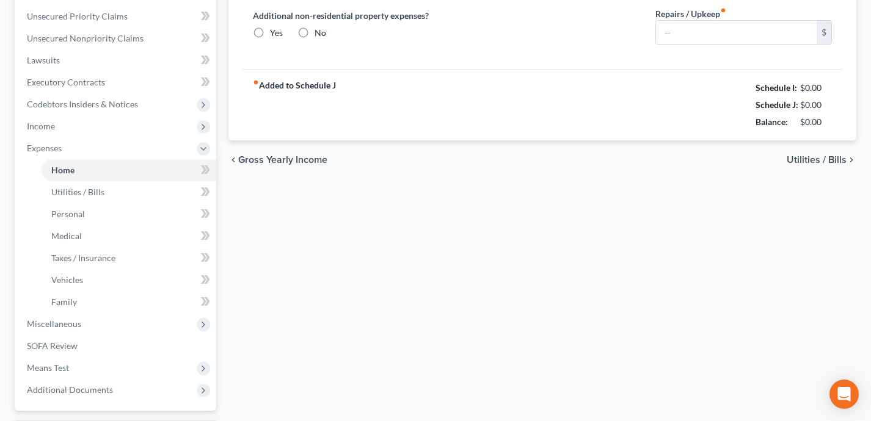
type input "50.00"
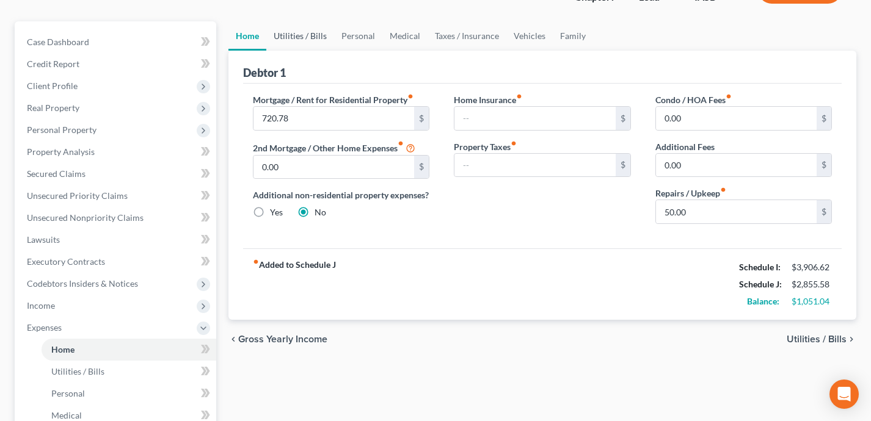
click at [291, 32] on link "Utilities / Bills" at bounding box center [300, 35] width 68 height 29
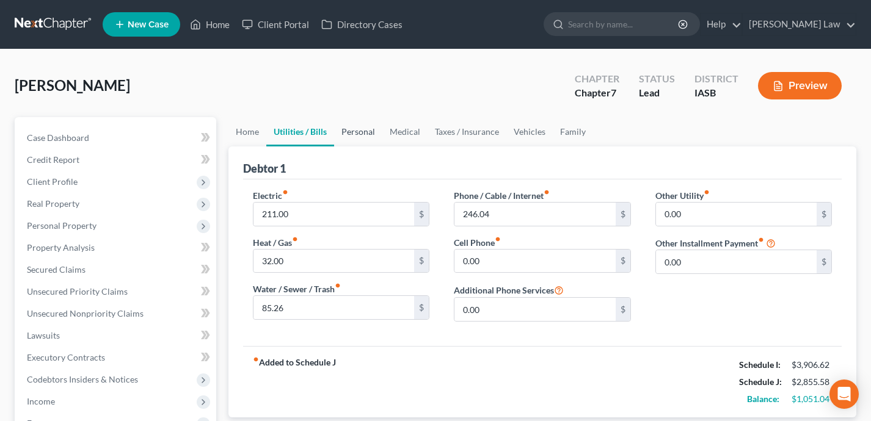
click at [347, 128] on link "Personal" at bounding box center [358, 131] width 48 height 29
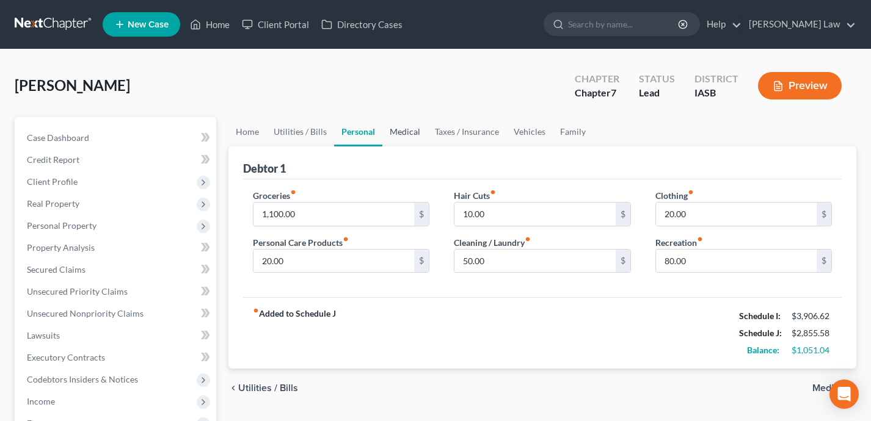
click at [407, 132] on link "Medical" at bounding box center [404, 131] width 45 height 29
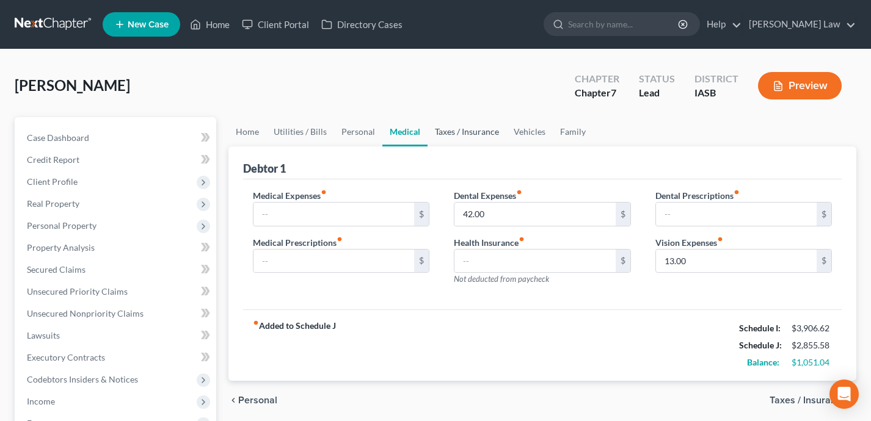
click at [461, 129] on link "Taxes / Insurance" at bounding box center [466, 131] width 79 height 29
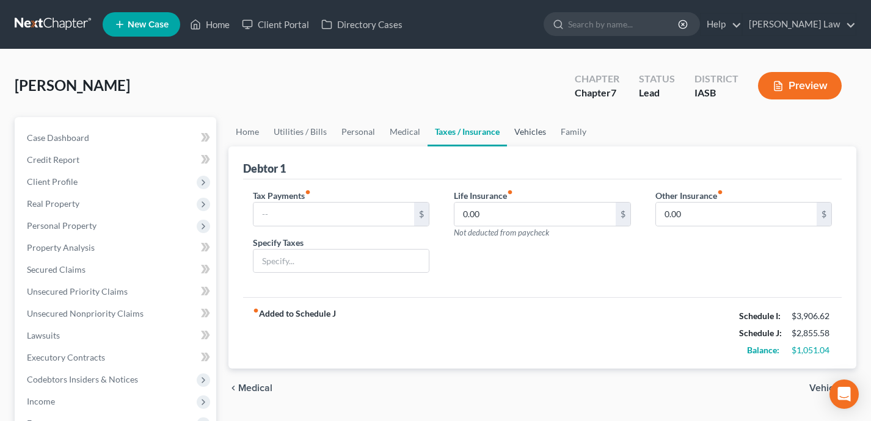
click at [533, 131] on link "Vehicles" at bounding box center [530, 131] width 46 height 29
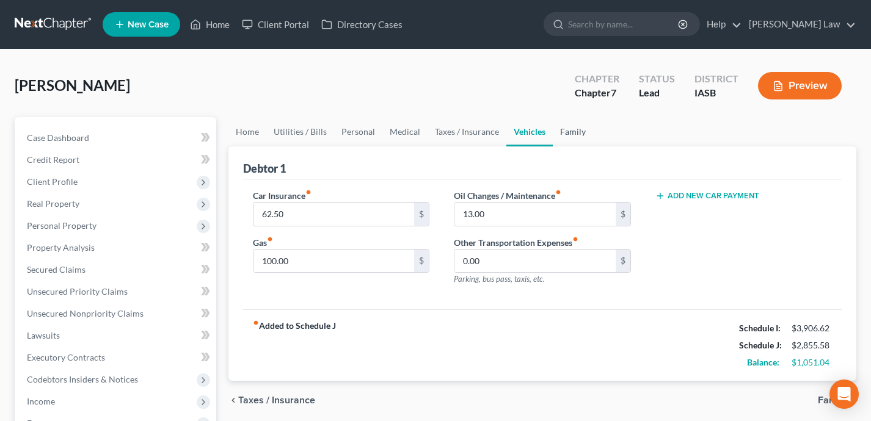
click at [588, 131] on link "Family" at bounding box center [573, 131] width 40 height 29
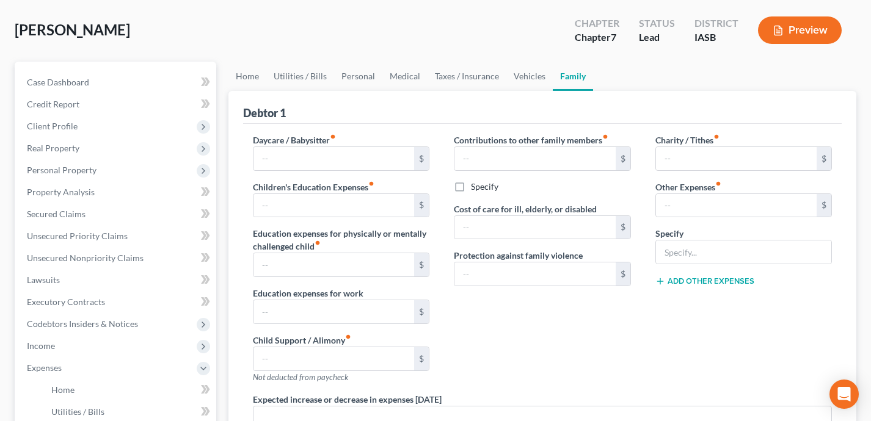
scroll to position [48, 0]
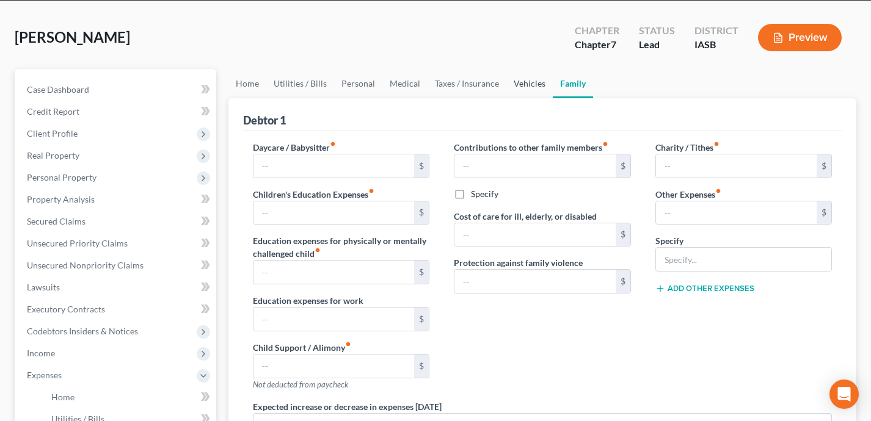
click at [523, 80] on link "Vehicles" at bounding box center [529, 83] width 46 height 29
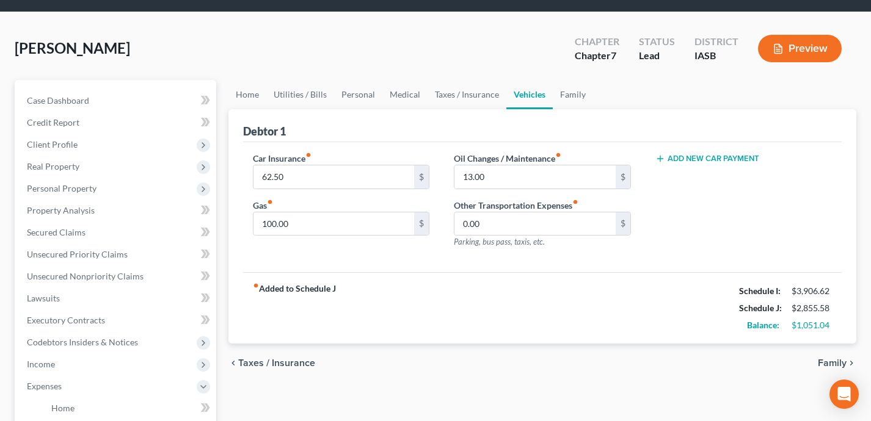
scroll to position [54, 0]
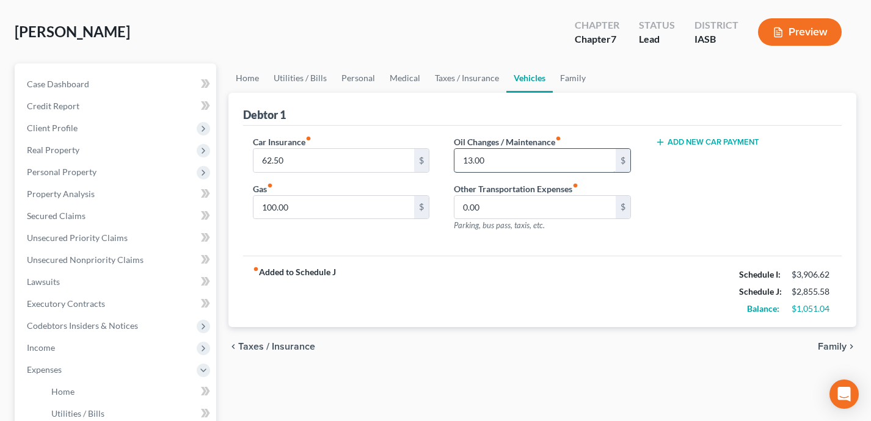
click at [527, 162] on input "13.00" at bounding box center [534, 160] width 161 height 23
type input "150"
click at [551, 289] on div "fiber_manual_record Added to Schedule J Schedule I: $3,906.62 Schedule J: $2,99…" at bounding box center [542, 291] width 599 height 71
click at [321, 161] on input "62.50" at bounding box center [333, 160] width 161 height 23
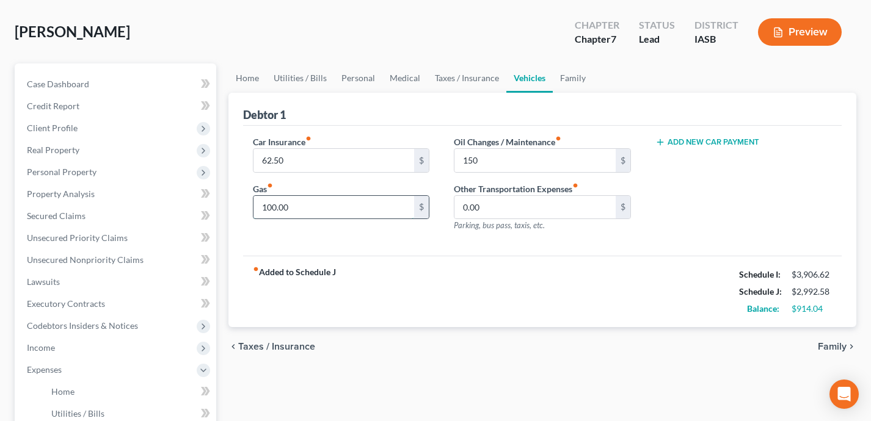
click at [321, 203] on input "100.00" at bounding box center [333, 207] width 161 height 23
type input "2"
type input "300"
click at [515, 270] on div "fiber_manual_record Added to Schedule J Schedule I: $3,906.62 Schedule J: $3,19…" at bounding box center [542, 291] width 599 height 71
click at [346, 162] on input "62.50" at bounding box center [333, 160] width 161 height 23
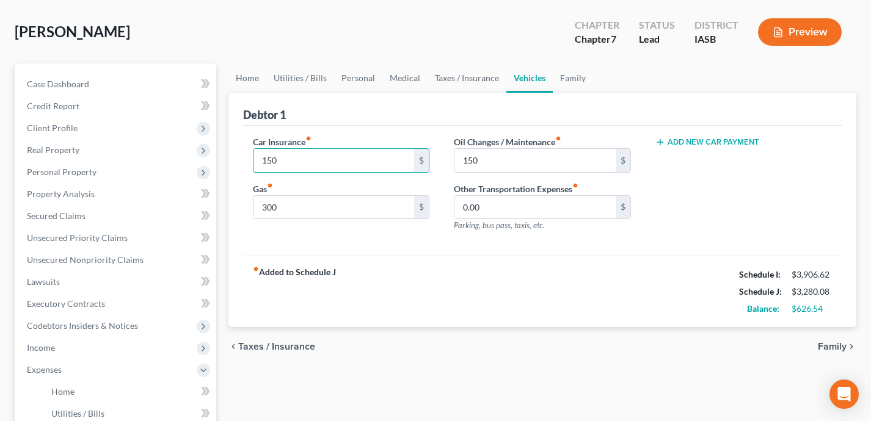
type input "150"
click at [614, 303] on div "fiber_manual_record Added to Schedule J Schedule I: $3,906.62 Schedule J: $3,28…" at bounding box center [542, 291] width 599 height 71
click at [475, 76] on link "Taxes / Insurance" at bounding box center [466, 77] width 79 height 29
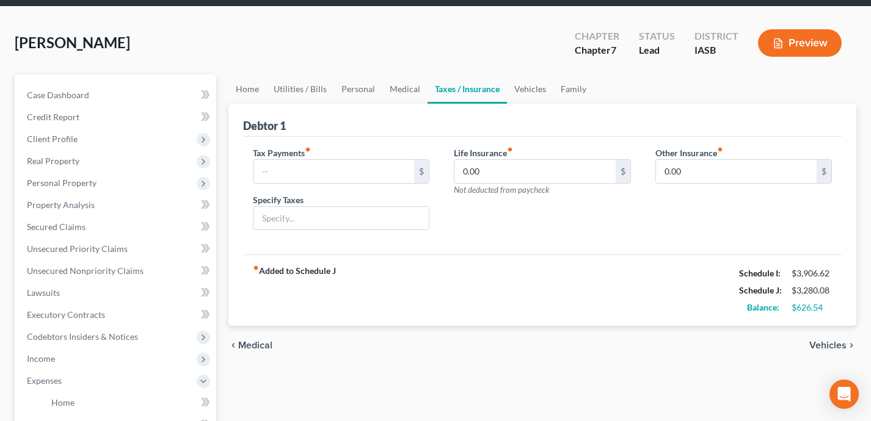
scroll to position [49, 0]
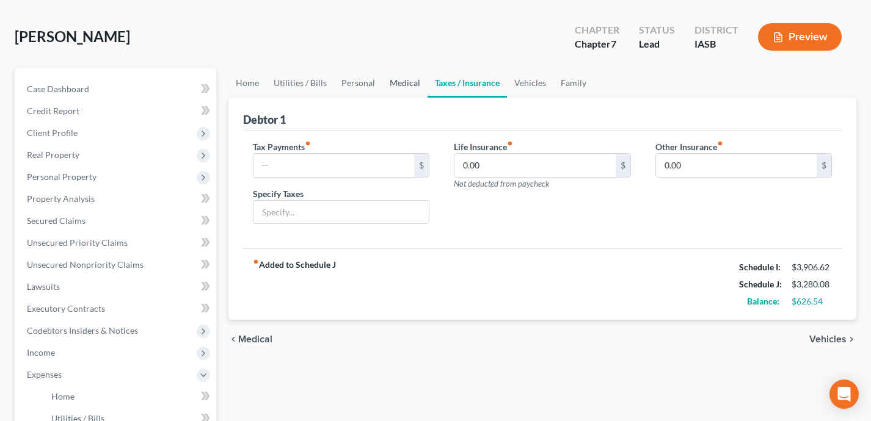
click at [391, 83] on link "Medical" at bounding box center [404, 82] width 45 height 29
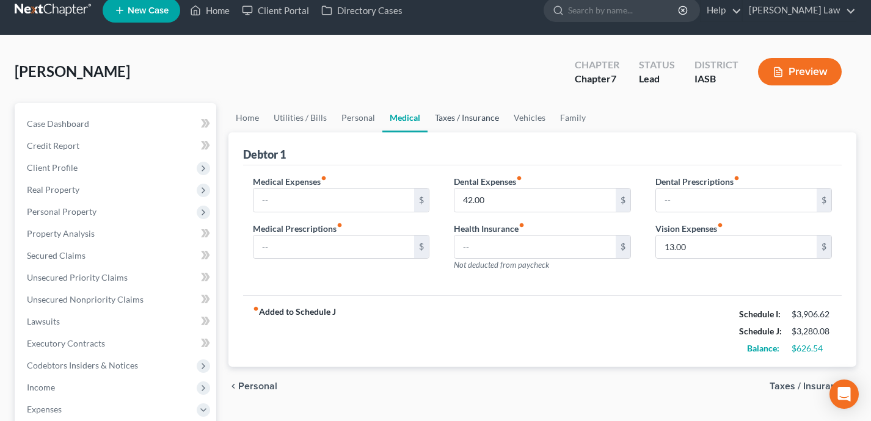
scroll to position [16, 0]
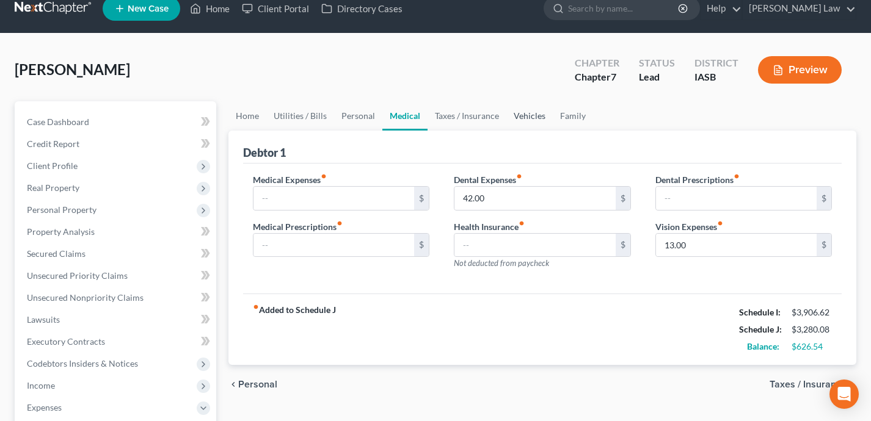
click at [514, 118] on link "Vehicles" at bounding box center [529, 115] width 46 height 29
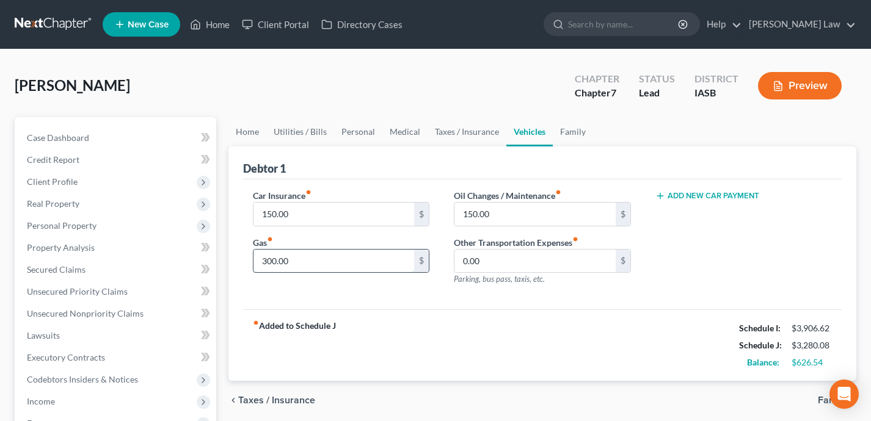
click at [365, 267] on input "300.00" at bounding box center [333, 261] width 161 height 23
type input "250"
click at [530, 382] on div "chevron_left Taxes / Insurance Family chevron_right" at bounding box center [542, 400] width 628 height 39
click at [397, 129] on link "Medical" at bounding box center [404, 131] width 45 height 29
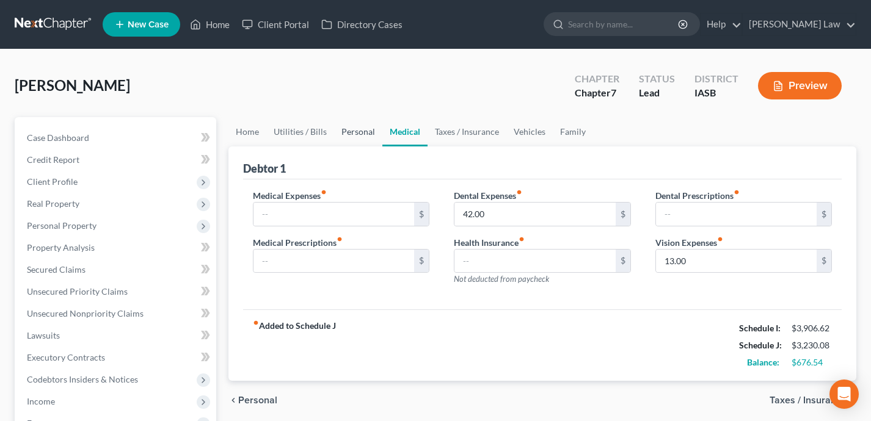
click at [350, 134] on link "Personal" at bounding box center [358, 131] width 48 height 29
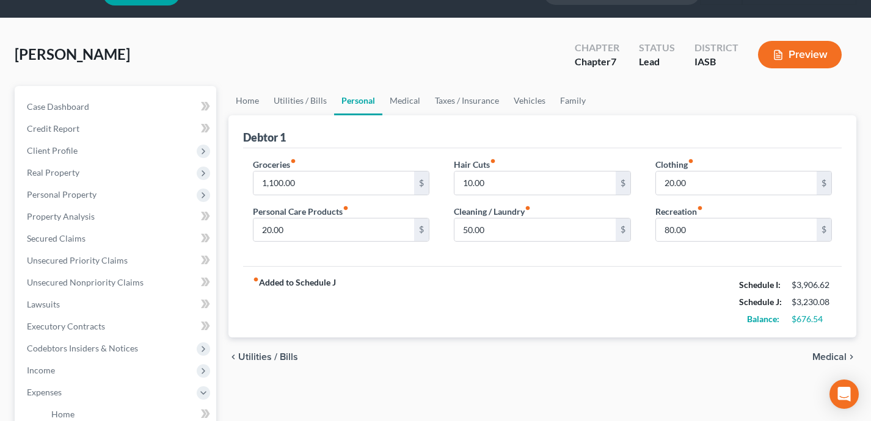
scroll to position [51, 0]
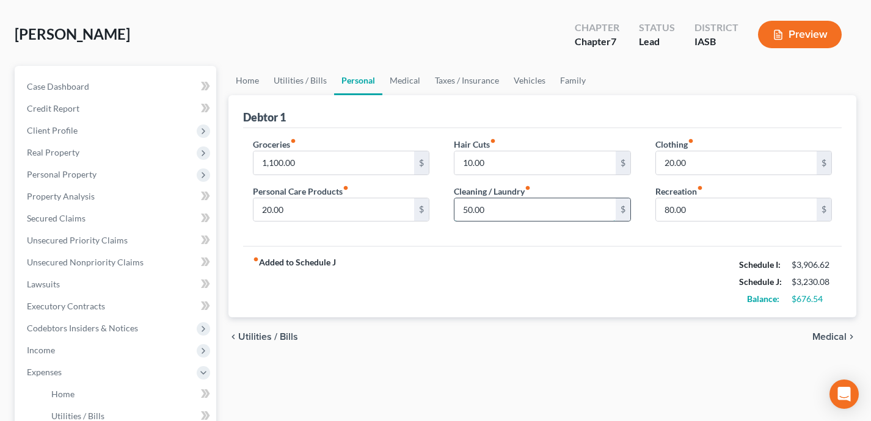
click at [521, 213] on input "50.00" at bounding box center [534, 209] width 161 height 23
type input "25"
click at [516, 159] on input "10.00" at bounding box center [534, 162] width 161 height 23
click at [590, 302] on div "fiber_manual_record Added to Schedule J Schedule I: $3,906.62 Schedule J: $3,24…" at bounding box center [542, 281] width 599 height 71
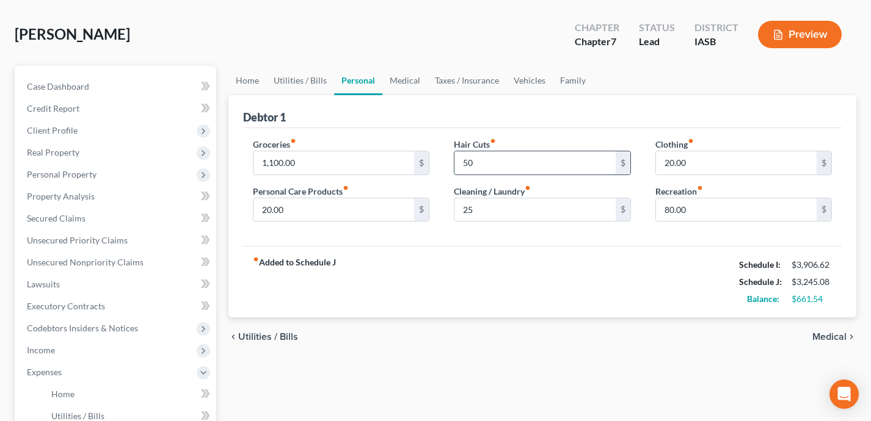
click at [495, 169] on input "50" at bounding box center [534, 162] width 161 height 23
type input "25"
click at [414, 280] on div "fiber_manual_record Added to Schedule J Schedule I: $3,906.62 Schedule J: $3,22…" at bounding box center [542, 281] width 599 height 71
click at [323, 212] on input "20.00" at bounding box center [333, 209] width 161 height 23
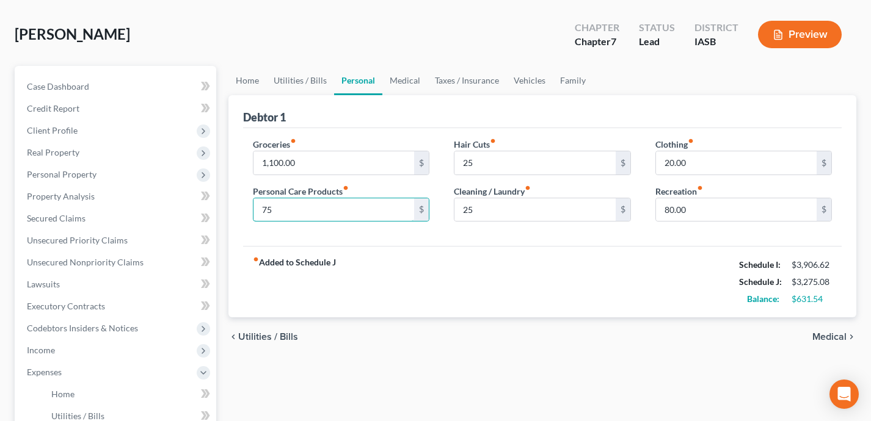
type input "75"
click at [448, 228] on div "Hair Cuts fiber_manual_record 25 $ Cleaning / Laundry fiber_manual_record 25 $" at bounding box center [541, 185] width 201 height 94
click at [709, 212] on input "80.00" at bounding box center [736, 209] width 161 height 23
type input "100"
click at [633, 335] on div "chevron_left Utilities / Bills Medical chevron_right" at bounding box center [542, 336] width 628 height 39
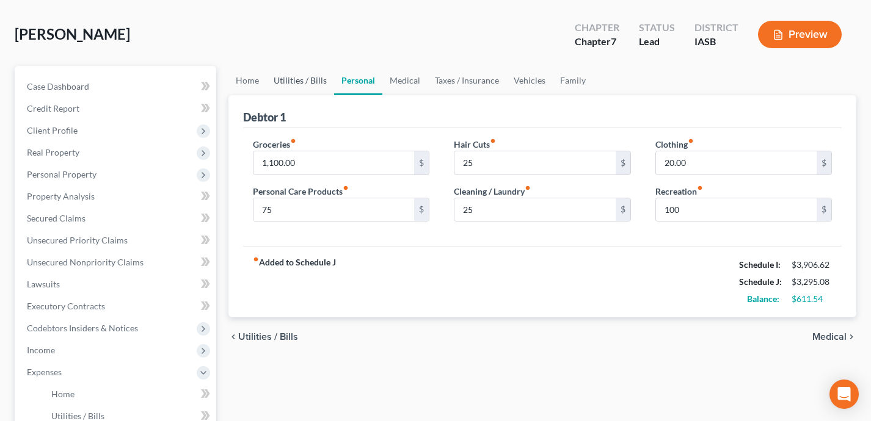
click at [310, 85] on link "Utilities / Bills" at bounding box center [300, 80] width 68 height 29
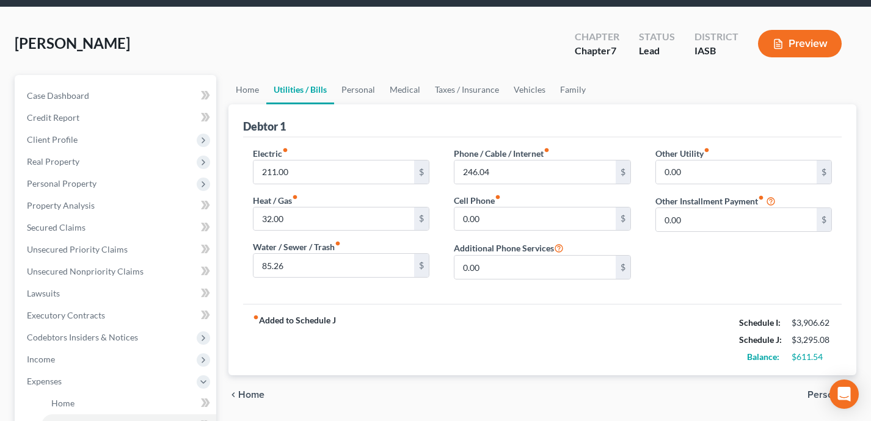
scroll to position [57, 0]
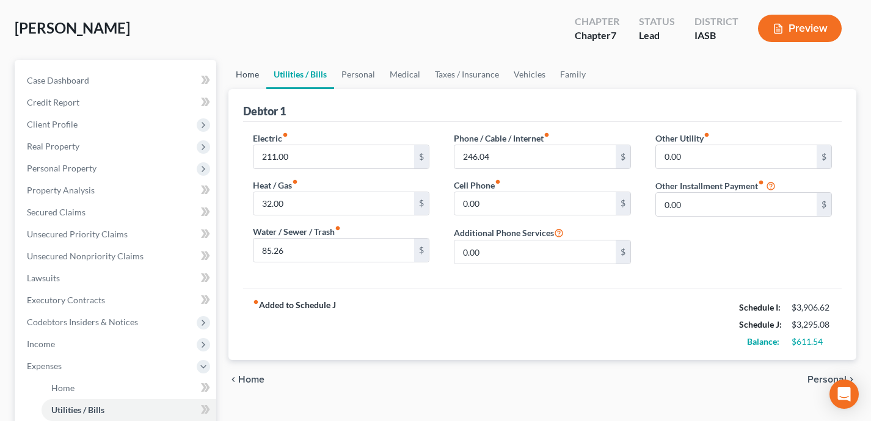
click at [238, 67] on link "Home" at bounding box center [247, 74] width 38 height 29
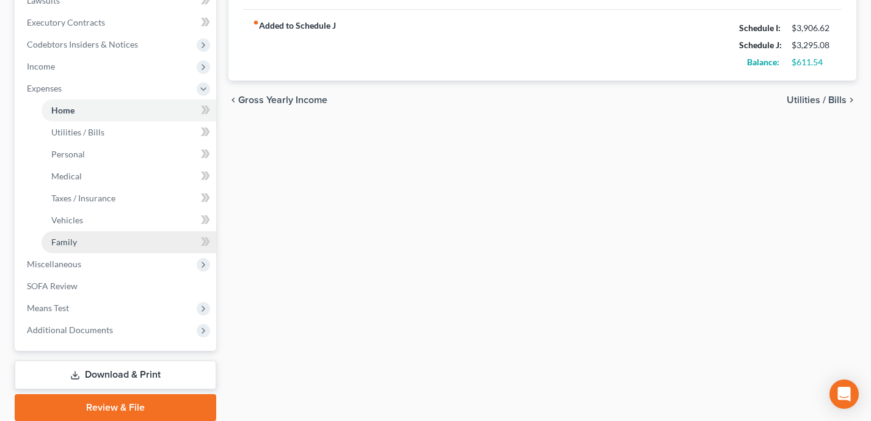
scroll to position [299, 0]
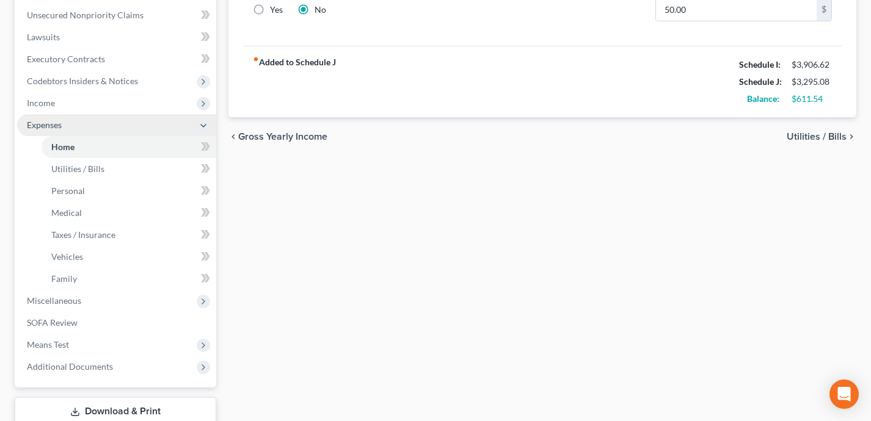
click at [113, 130] on span "Expenses" at bounding box center [116, 125] width 199 height 22
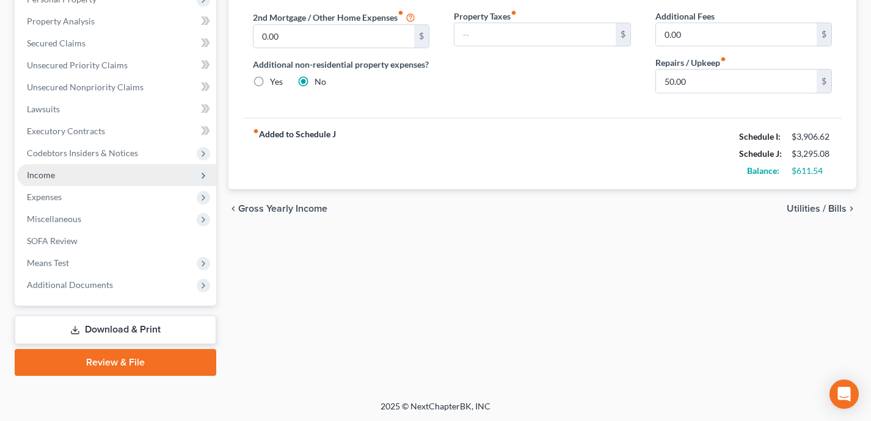
click at [103, 180] on span "Income" at bounding box center [116, 175] width 199 height 22
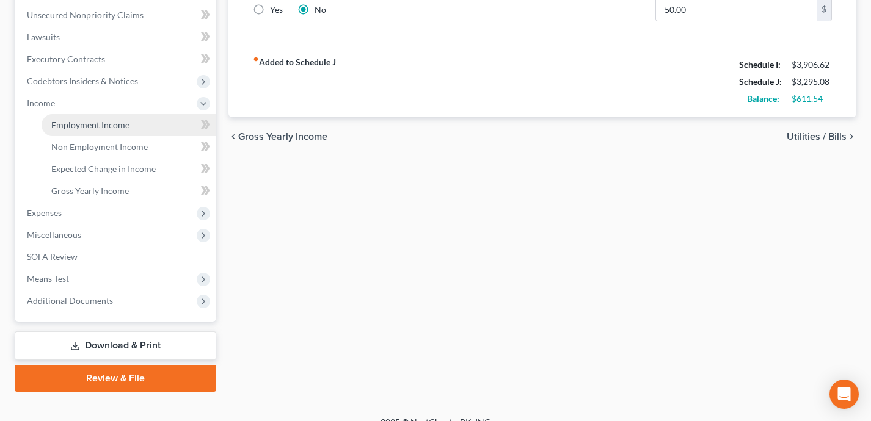
click at [102, 125] on span "Employment Income" at bounding box center [90, 125] width 78 height 10
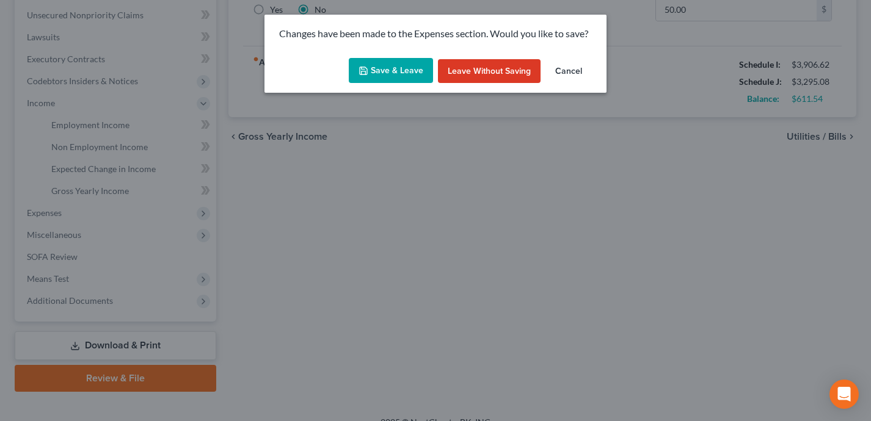
click at [378, 71] on button "Save & Leave" at bounding box center [391, 71] width 84 height 26
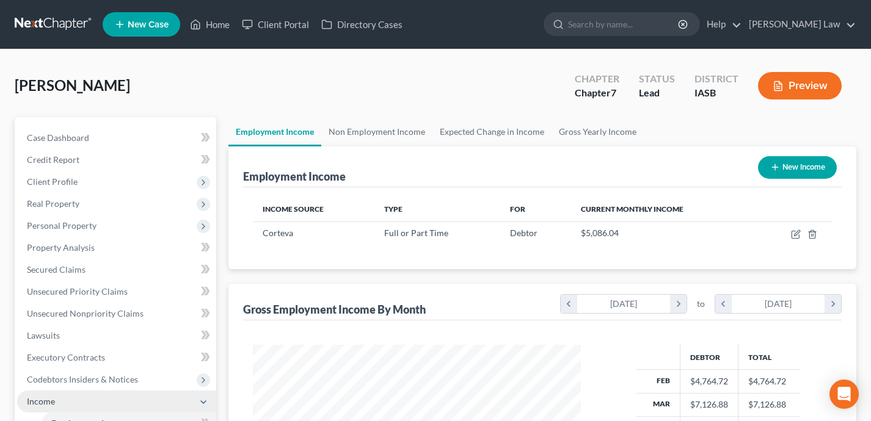
click at [135, 400] on span "Income" at bounding box center [116, 402] width 199 height 22
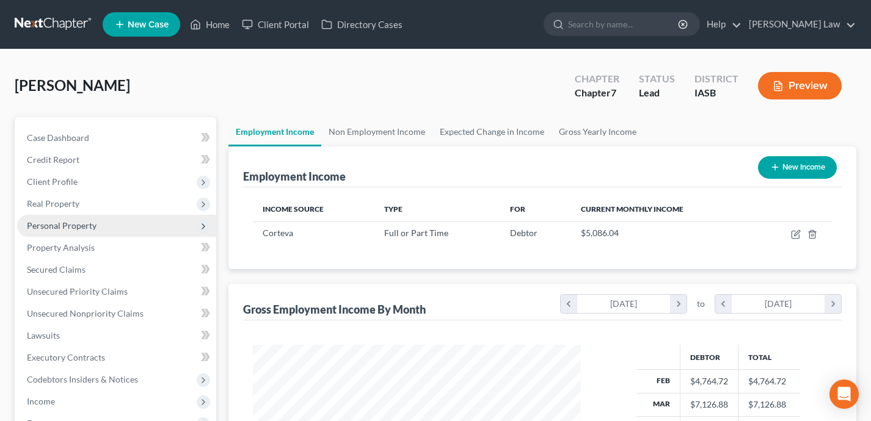
click at [103, 228] on span "Personal Property" at bounding box center [116, 226] width 199 height 22
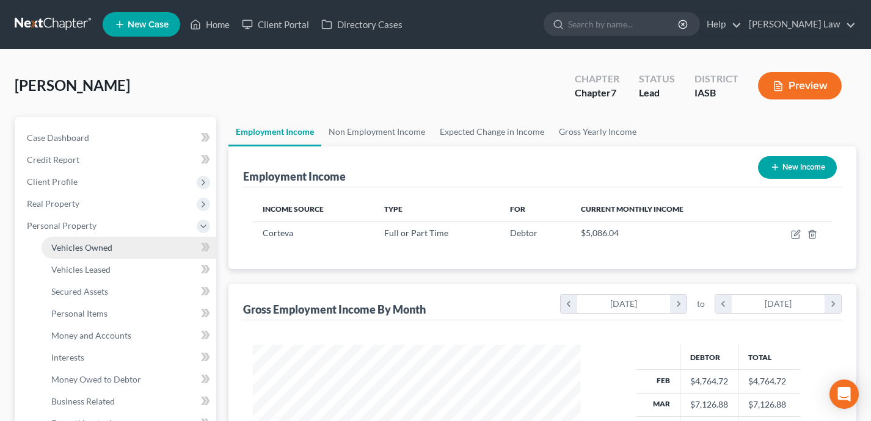
click at [124, 250] on link "Vehicles Owned" at bounding box center [129, 248] width 175 height 22
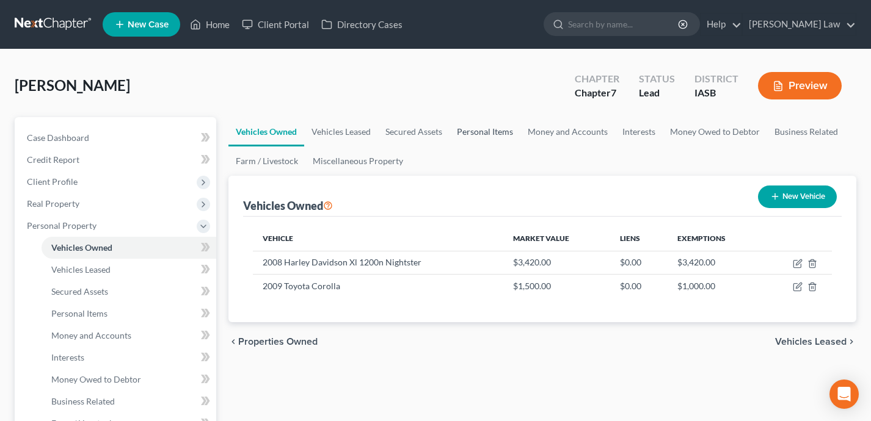
click at [485, 134] on link "Personal Items" at bounding box center [484, 131] width 71 height 29
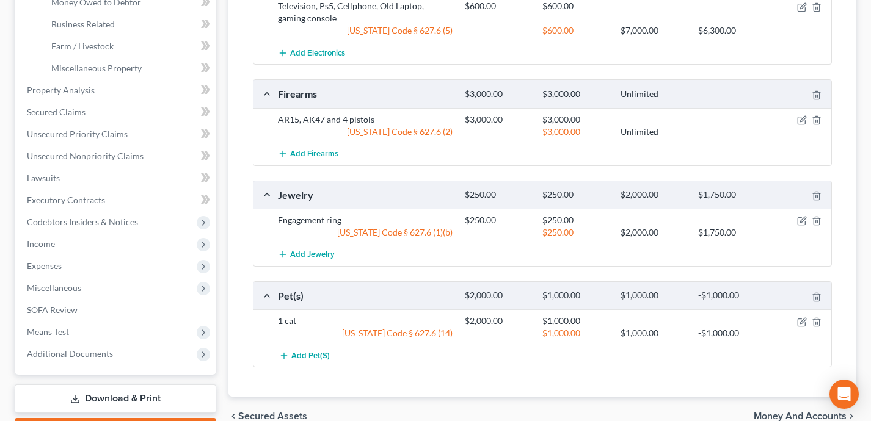
scroll to position [378, 0]
click at [798, 118] on icon "button" at bounding box center [802, 120] width 10 height 10
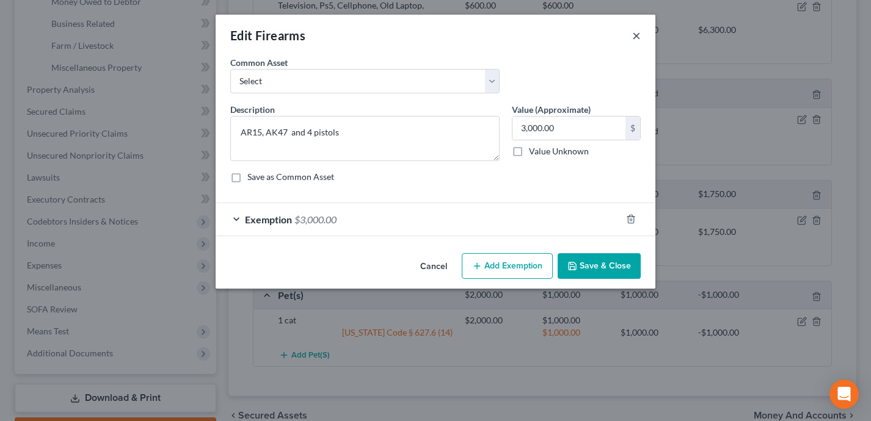
click at [634, 34] on button "×" at bounding box center [636, 35] width 9 height 15
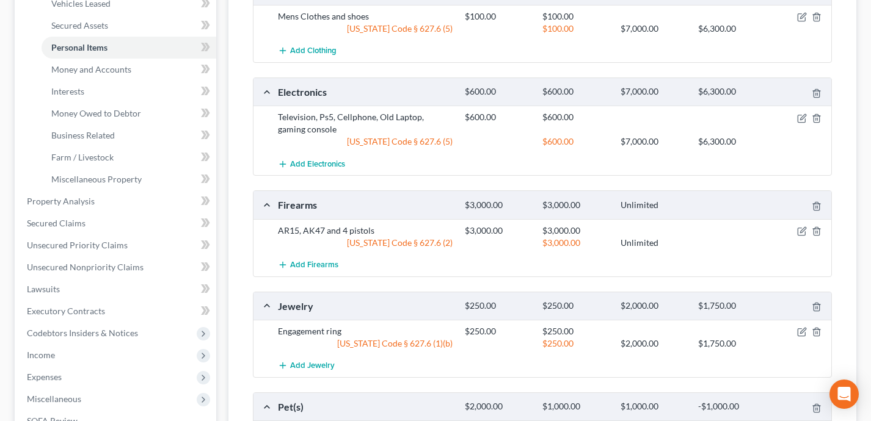
scroll to position [280, 0]
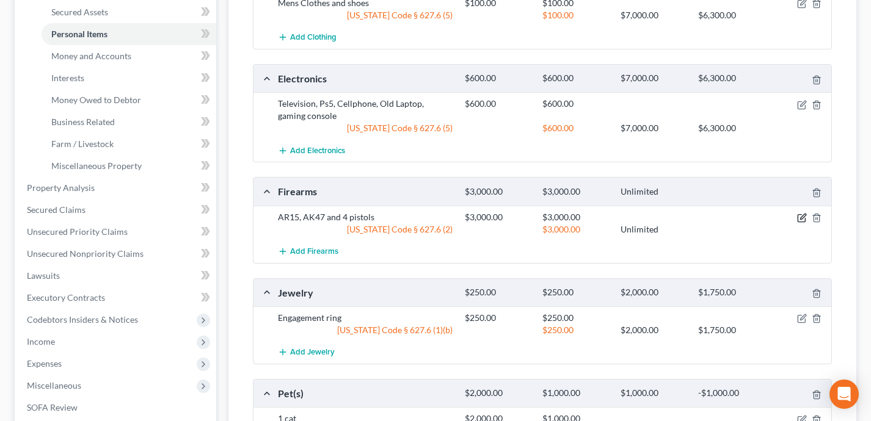
click at [802, 215] on icon "button" at bounding box center [802, 216] width 5 height 5
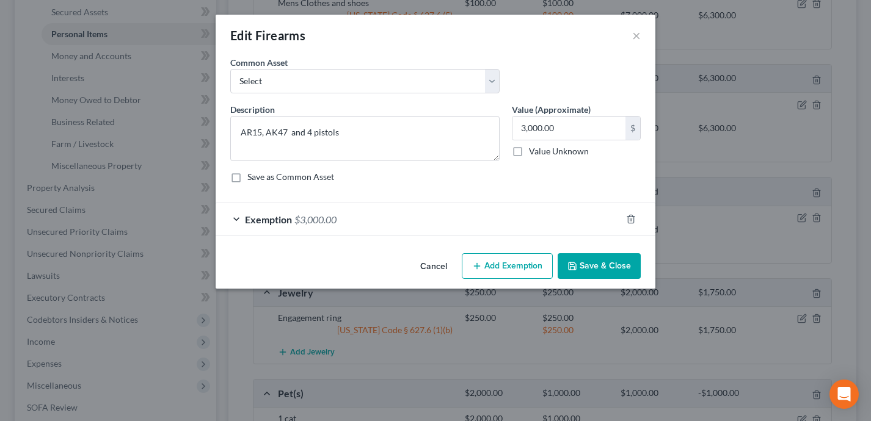
click at [457, 226] on div "Exemption $3,000.00" at bounding box center [418, 219] width 405 height 32
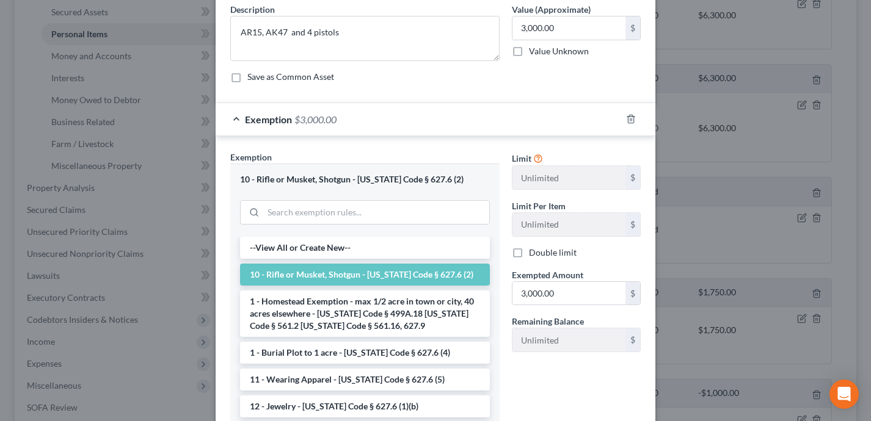
scroll to position [112, 0]
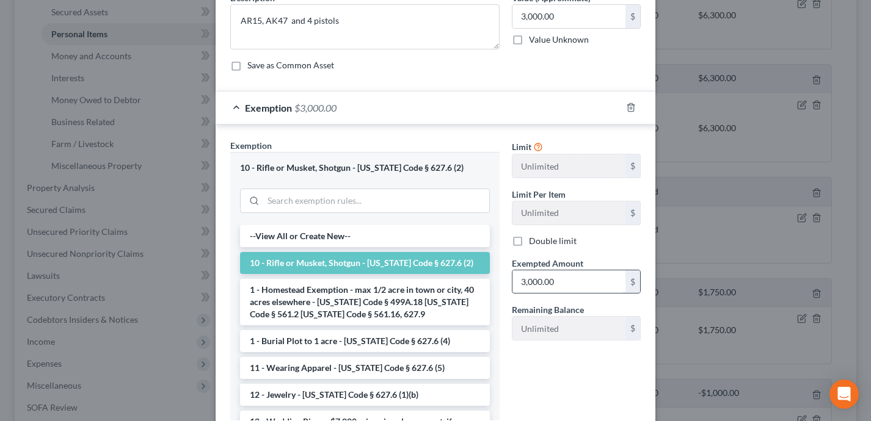
click at [574, 270] on input "3,000.00" at bounding box center [568, 281] width 113 height 23
type input "800"
click at [546, 402] on div "Limit Unlimited $ Limit Per Item Unlimited $ Double limit Exempted Amount * 800…" at bounding box center [576, 284] width 141 height 291
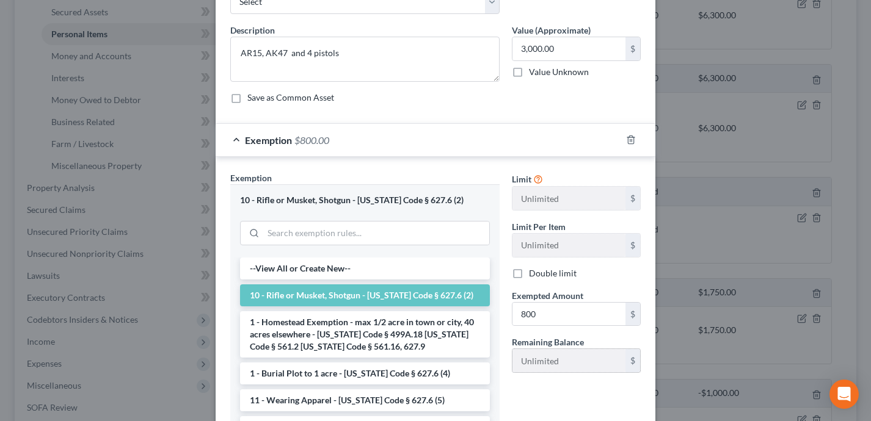
scroll to position [29, 0]
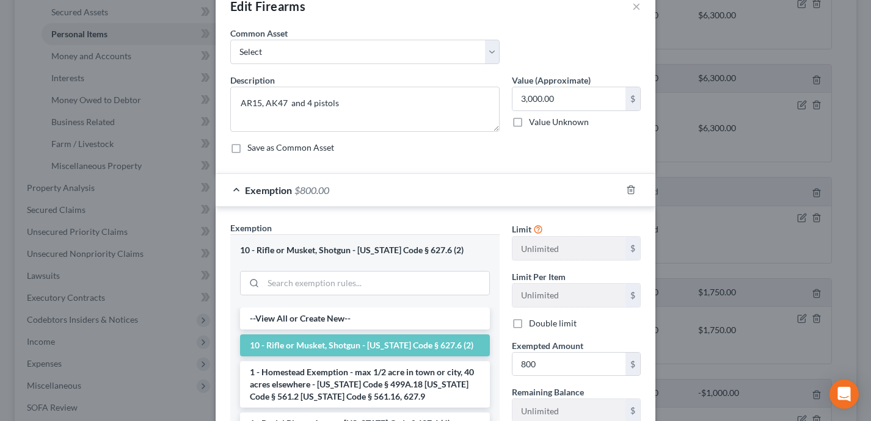
click at [499, 196] on div "Exemption $800.00" at bounding box center [418, 190] width 405 height 32
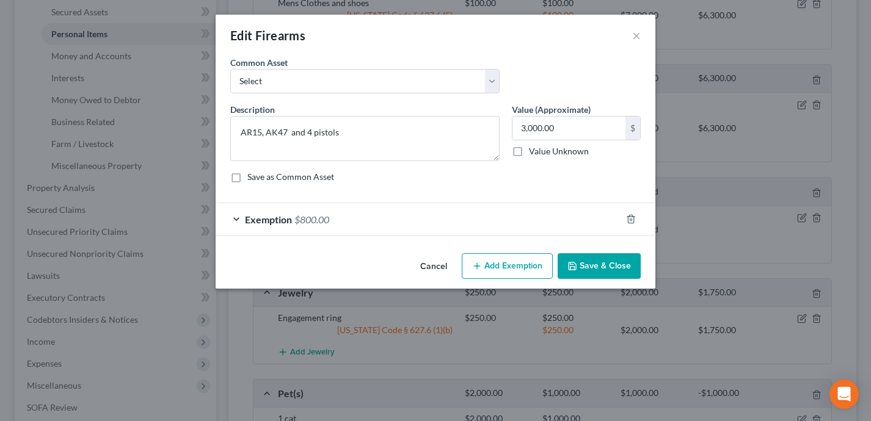
scroll to position [0, 0]
click at [575, 130] on input "3,000.00" at bounding box center [568, 128] width 113 height 23
type input "2"
type input "1,500"
click at [504, 275] on button "Add Exemption" at bounding box center [507, 266] width 91 height 26
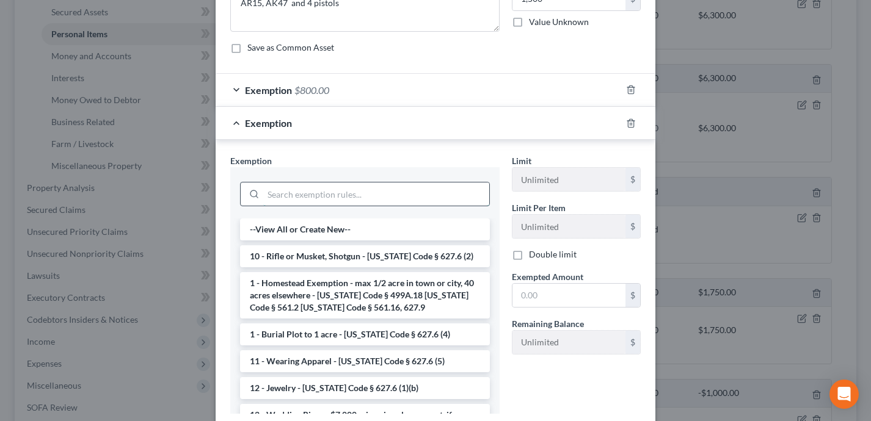
click at [318, 193] on input "search" at bounding box center [376, 194] width 226 height 23
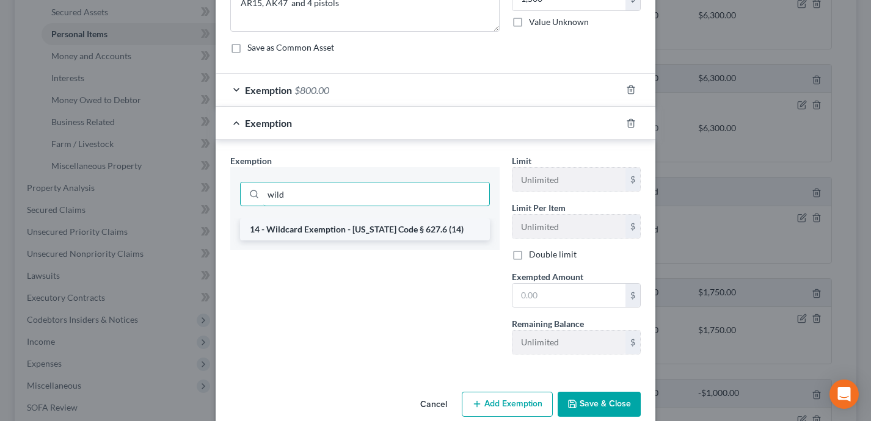
type input "wild"
click at [377, 234] on li "14 - Wildcard Exemption - [US_STATE] Code § 627.6 (14)" at bounding box center [365, 230] width 250 height 22
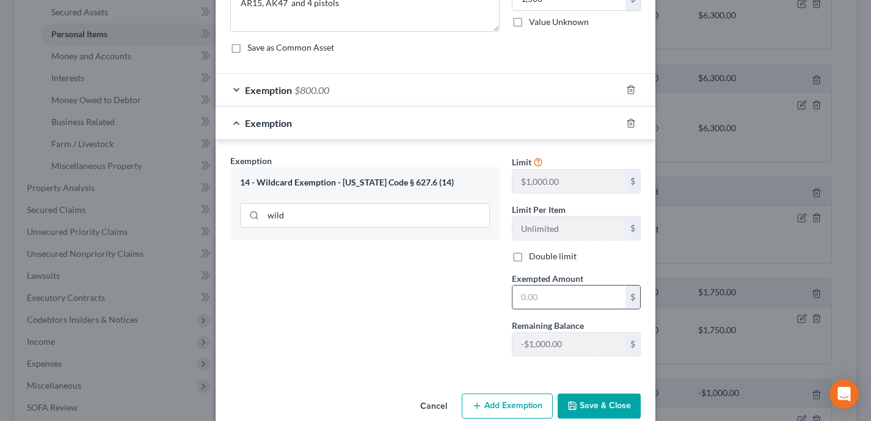
click at [539, 294] on input "text" at bounding box center [568, 297] width 113 height 23
type input "1"
type input "700"
click at [360, 313] on div "Exemption Set must be selected for CA. Exemption * 14 - Wildcard Exemption - [U…" at bounding box center [364, 259] width 281 height 211
click at [611, 408] on button "Save & Close" at bounding box center [598, 407] width 83 height 26
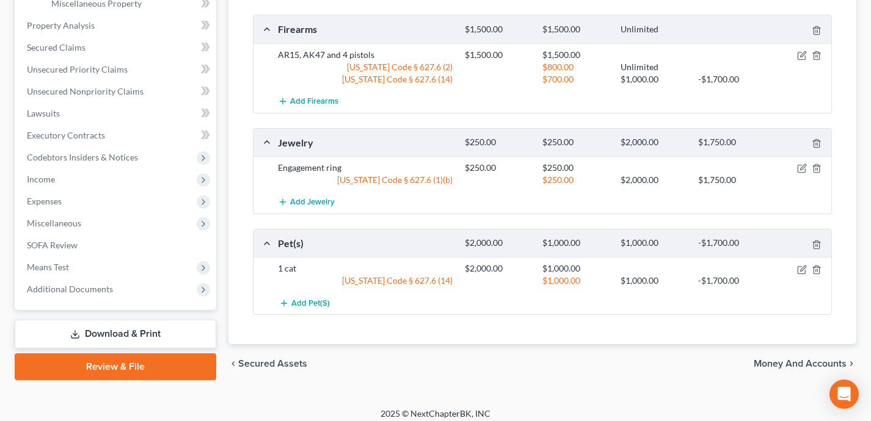
scroll to position [443, 0]
click at [813, 267] on icon "button" at bounding box center [815, 268] width 5 height 8
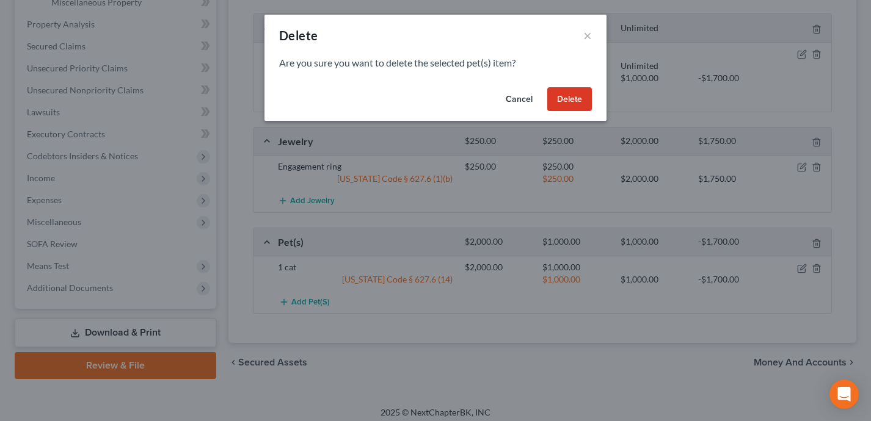
click at [570, 90] on button "Delete" at bounding box center [569, 99] width 45 height 24
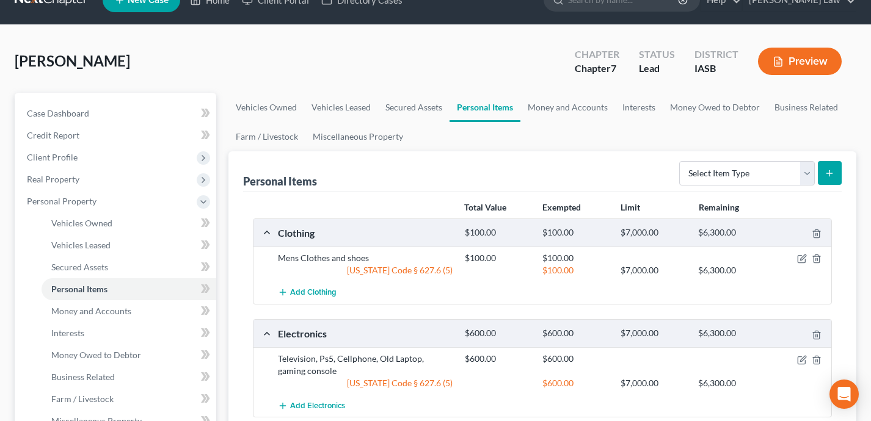
scroll to position [10, 0]
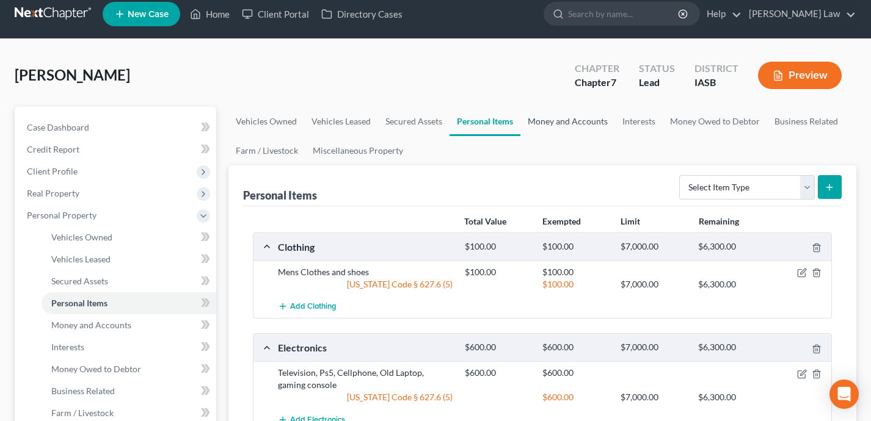
click at [573, 115] on link "Money and Accounts" at bounding box center [567, 121] width 95 height 29
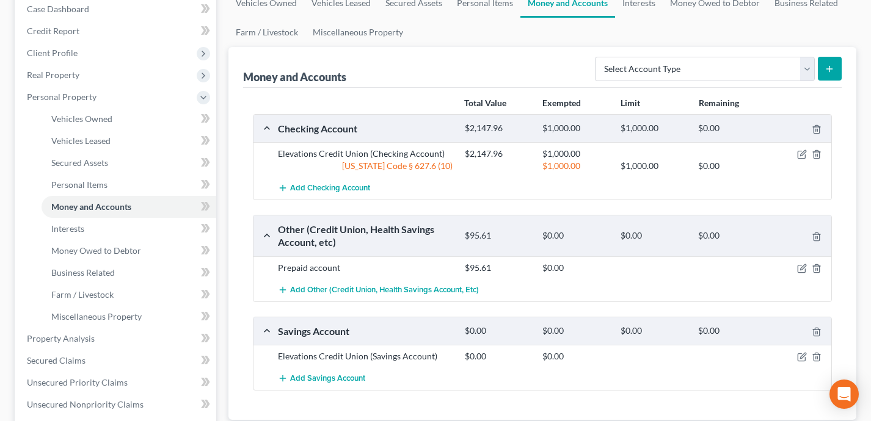
scroll to position [106, 0]
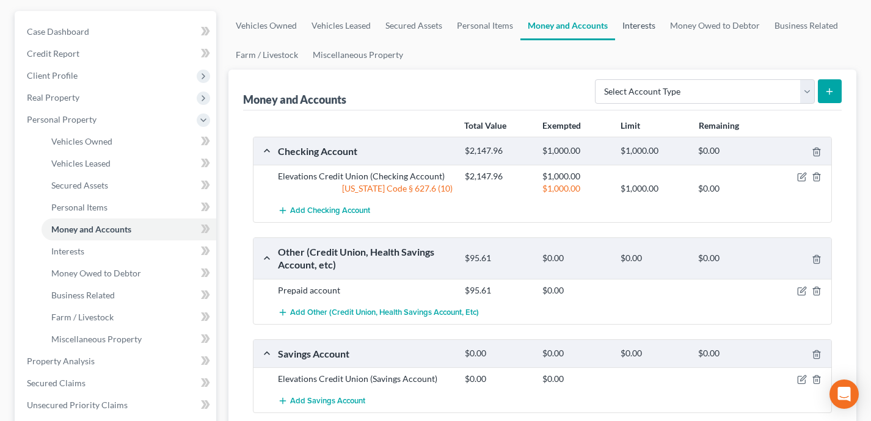
click at [645, 29] on link "Interests" at bounding box center [639, 25] width 48 height 29
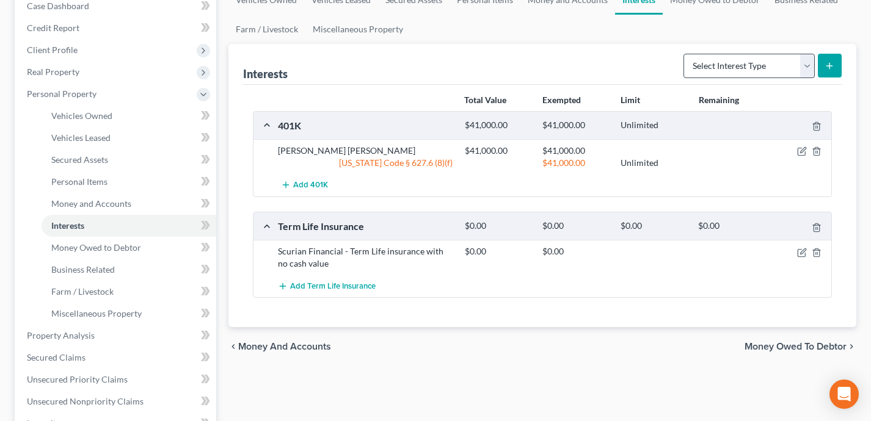
scroll to position [151, 0]
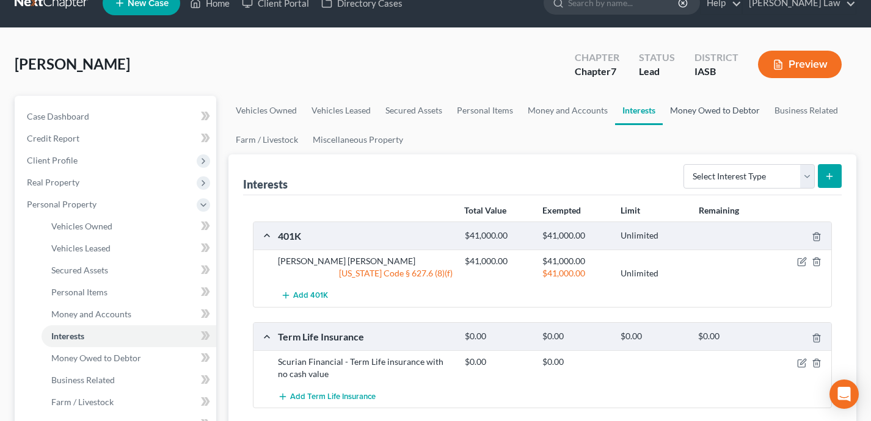
click at [690, 115] on link "Money Owed to Debtor" at bounding box center [714, 110] width 104 height 29
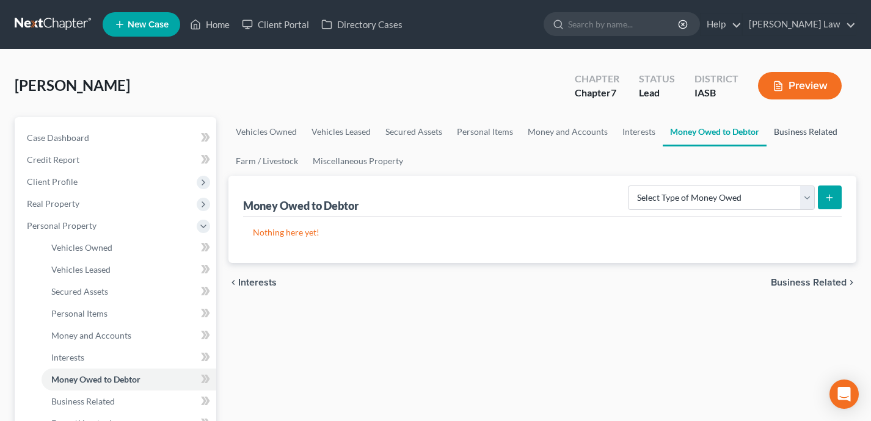
click at [792, 128] on link "Business Related" at bounding box center [805, 131] width 78 height 29
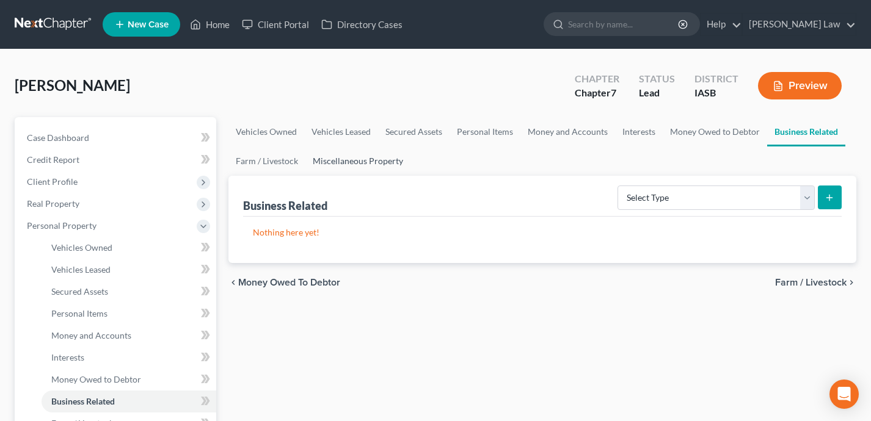
click at [358, 156] on link "Miscellaneous Property" at bounding box center [357, 161] width 105 height 29
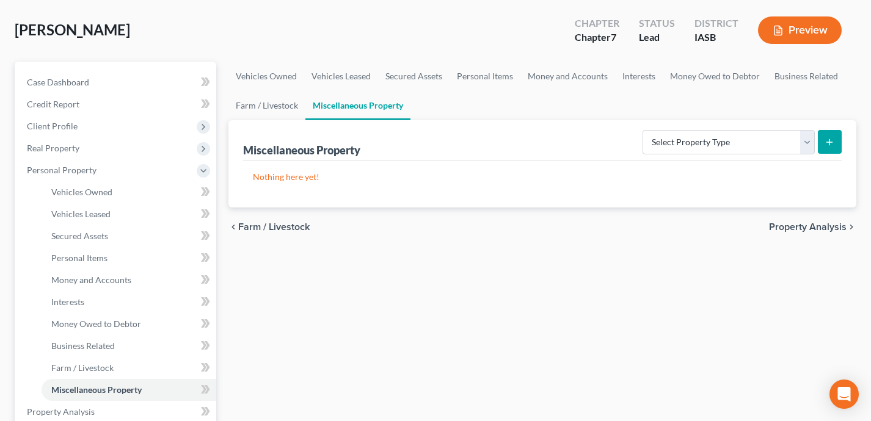
scroll to position [70, 0]
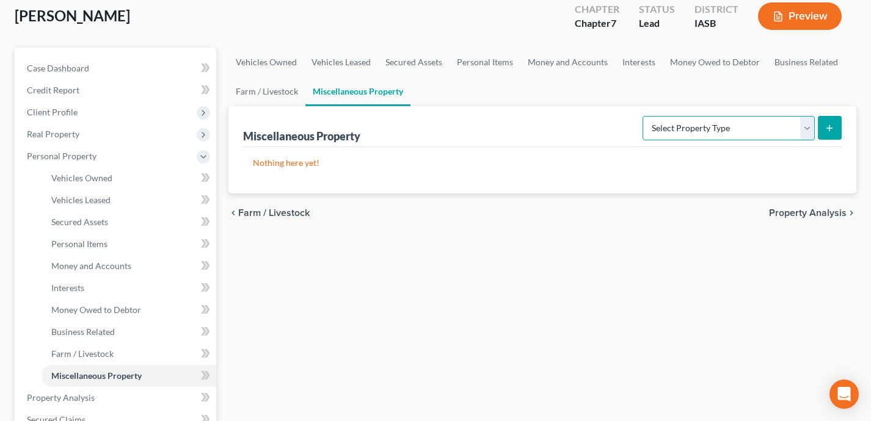
click at [715, 130] on select "Select Property Type Assigned for Creditor Benefit [DATE] Holding for Another N…" at bounding box center [728, 128] width 172 height 24
click at [672, 125] on select "Select Property Type Assigned for Creditor Benefit [DATE] Holding for Another N…" at bounding box center [728, 128] width 172 height 24
select select "transferred"
click at [822, 128] on button "submit" at bounding box center [830, 128] width 24 height 24
select select "Ordinary ([DATE])"
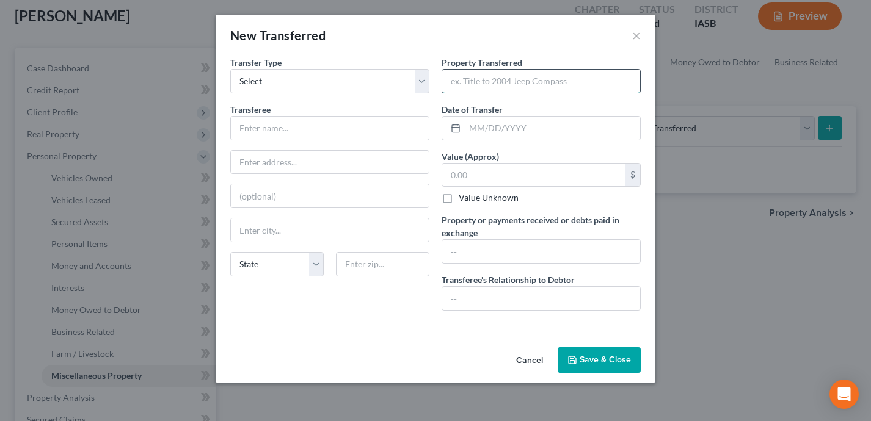
click at [489, 86] on input "text" at bounding box center [541, 81] width 198 height 23
type input "F"
type input "2"
type input "2009 Ford Fusion 2009"
click at [473, 137] on input "text" at bounding box center [552, 128] width 175 height 23
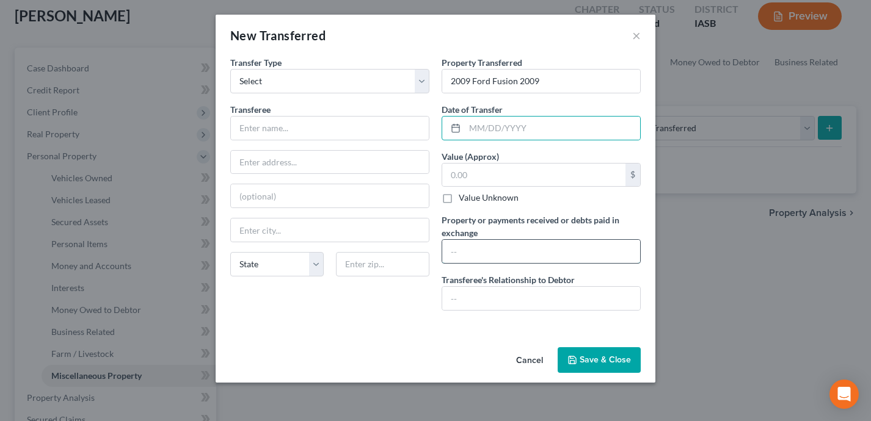
click at [483, 256] on input "text" at bounding box center [541, 251] width 198 height 23
click at [455, 255] on input "2000" at bounding box center [541, 251] width 198 height 23
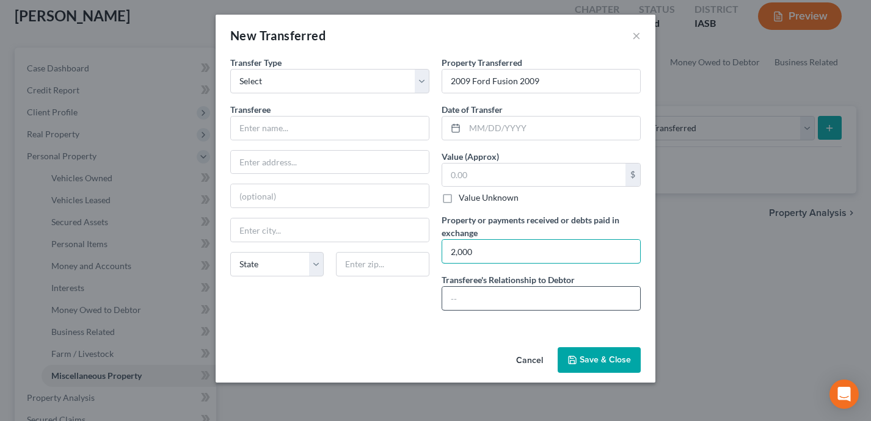
type input "2,000"
click at [472, 305] on input "text" at bounding box center [541, 298] width 198 height 23
type input "I"
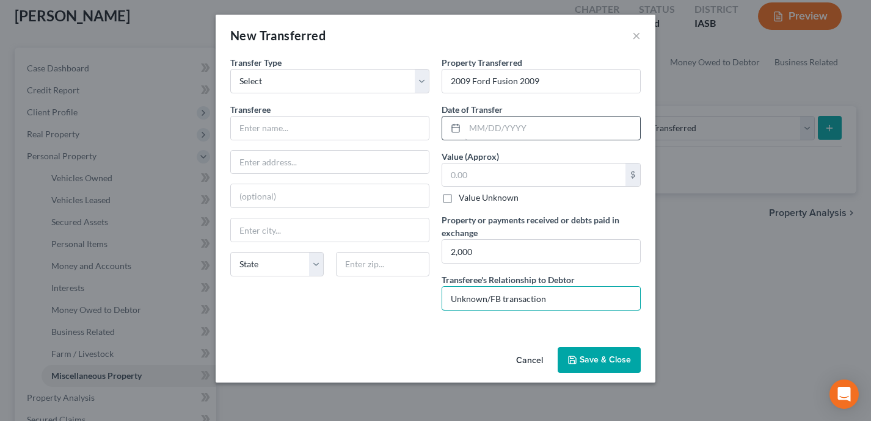
type input "Unknown/FB transaction"
click at [519, 135] on input "text" at bounding box center [552, 128] width 175 height 23
type input "[DATE]"
click at [485, 180] on input "text" at bounding box center [533, 175] width 183 height 23
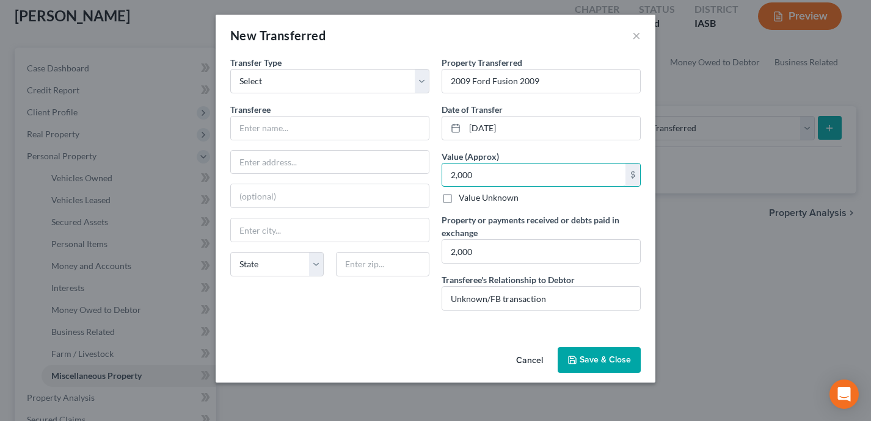
type input "2,000"
click at [396, 305] on div "Transfer Type * Select Ordinary ([DATE]) [DATE] Transferee * State [US_STATE] A…" at bounding box center [329, 188] width 211 height 264
click at [298, 125] on input "text" at bounding box center [330, 128] width 198 height 23
type input "Unknown"
click at [614, 365] on button "Save & Close" at bounding box center [598, 360] width 83 height 26
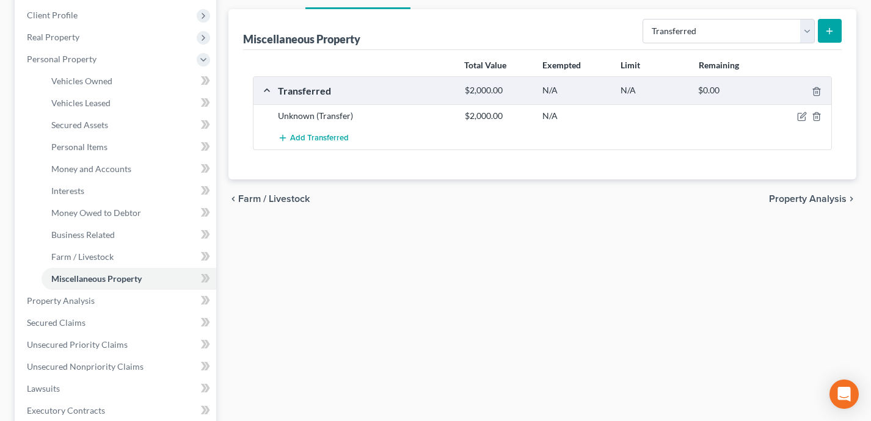
scroll to position [137, 0]
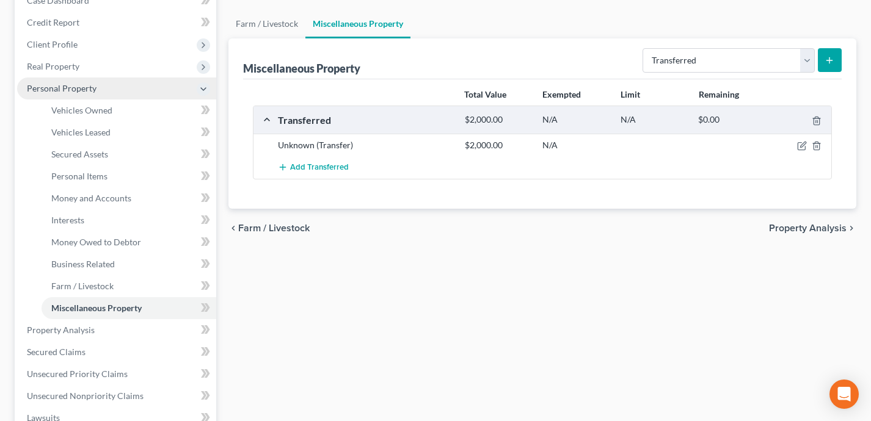
click at [92, 89] on span "Personal Property" at bounding box center [62, 88] width 70 height 10
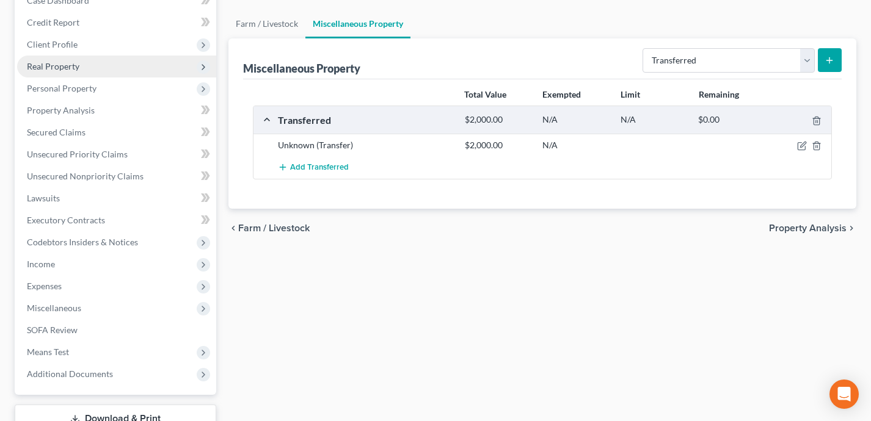
click at [85, 67] on span "Real Property" at bounding box center [116, 67] width 199 height 22
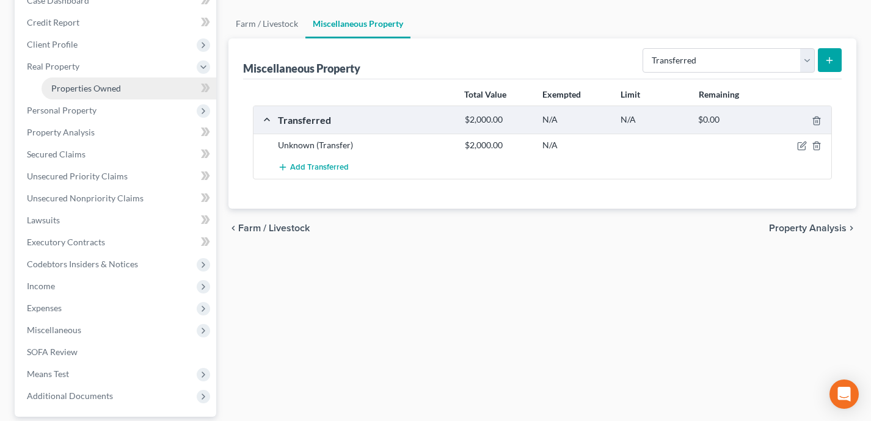
click at [93, 92] on span "Properties Owned" at bounding box center [86, 88] width 70 height 10
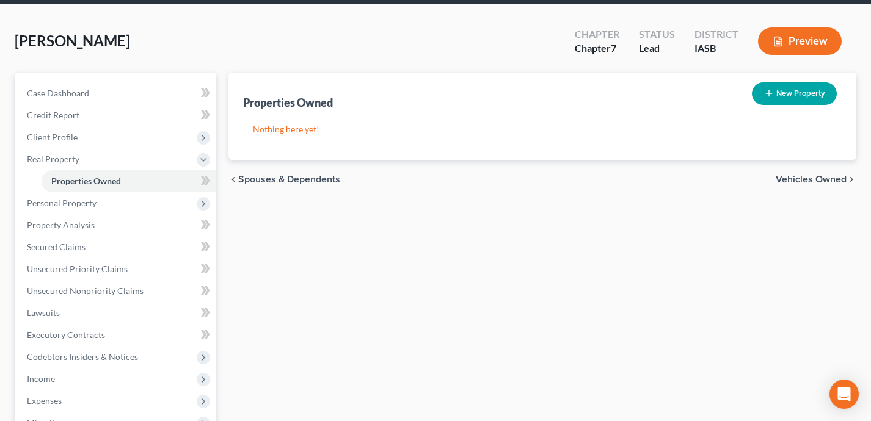
scroll to position [32, 0]
